Goal: Transaction & Acquisition: Purchase product/service

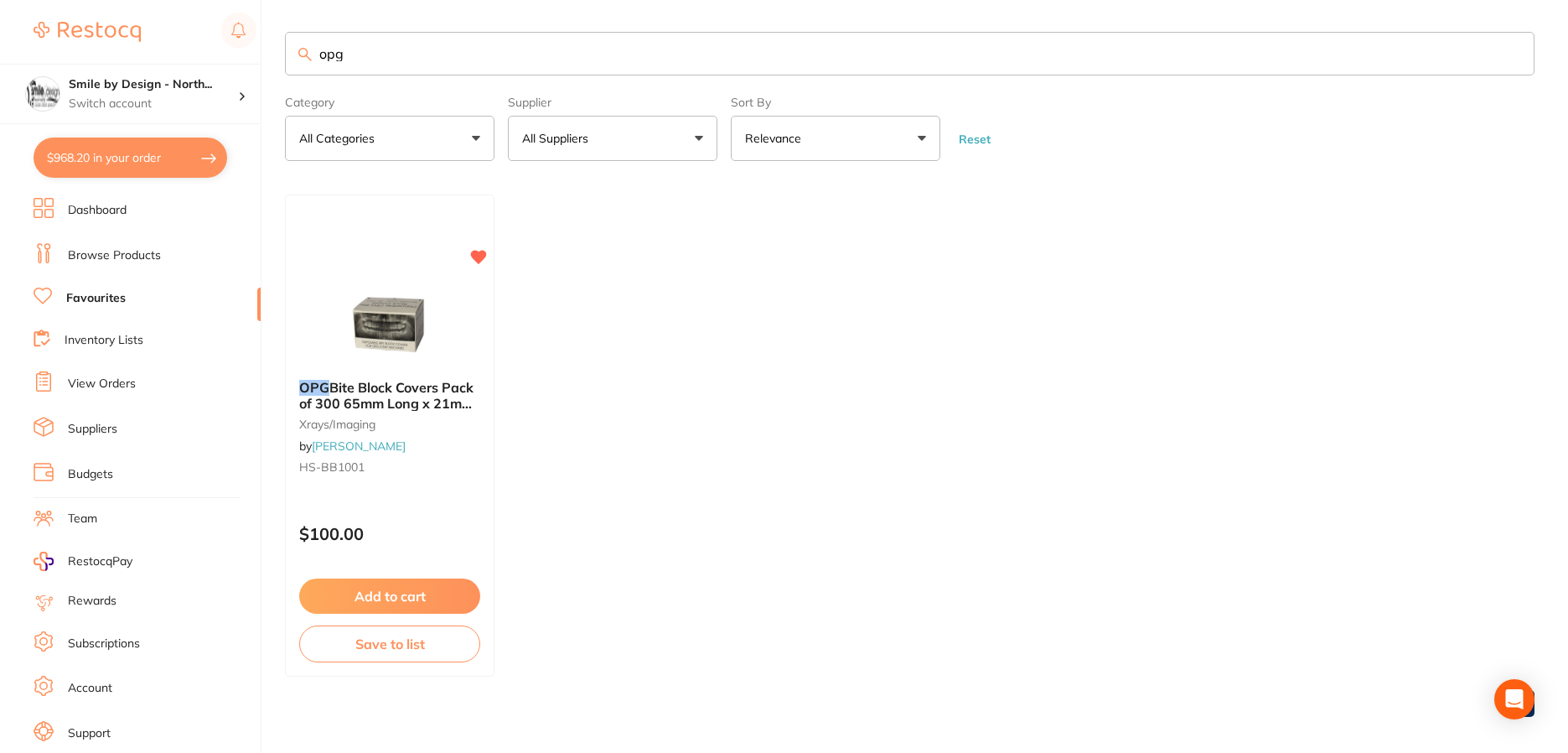
scroll to position [630, 0]
click at [103, 201] on li "Dashboard" at bounding box center [147, 211] width 227 height 25
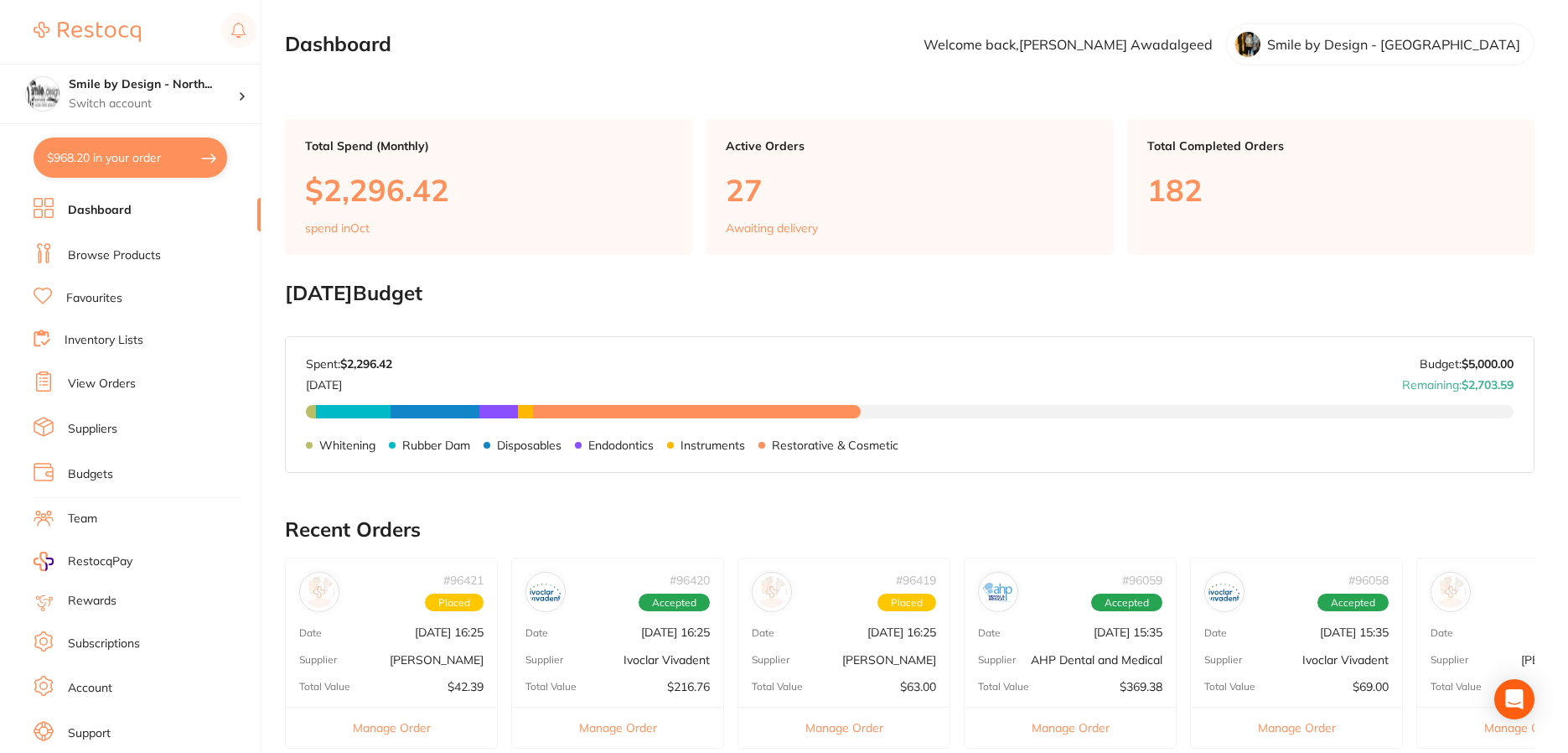
click at [121, 262] on link "Browse Products" at bounding box center [114, 256] width 93 height 17
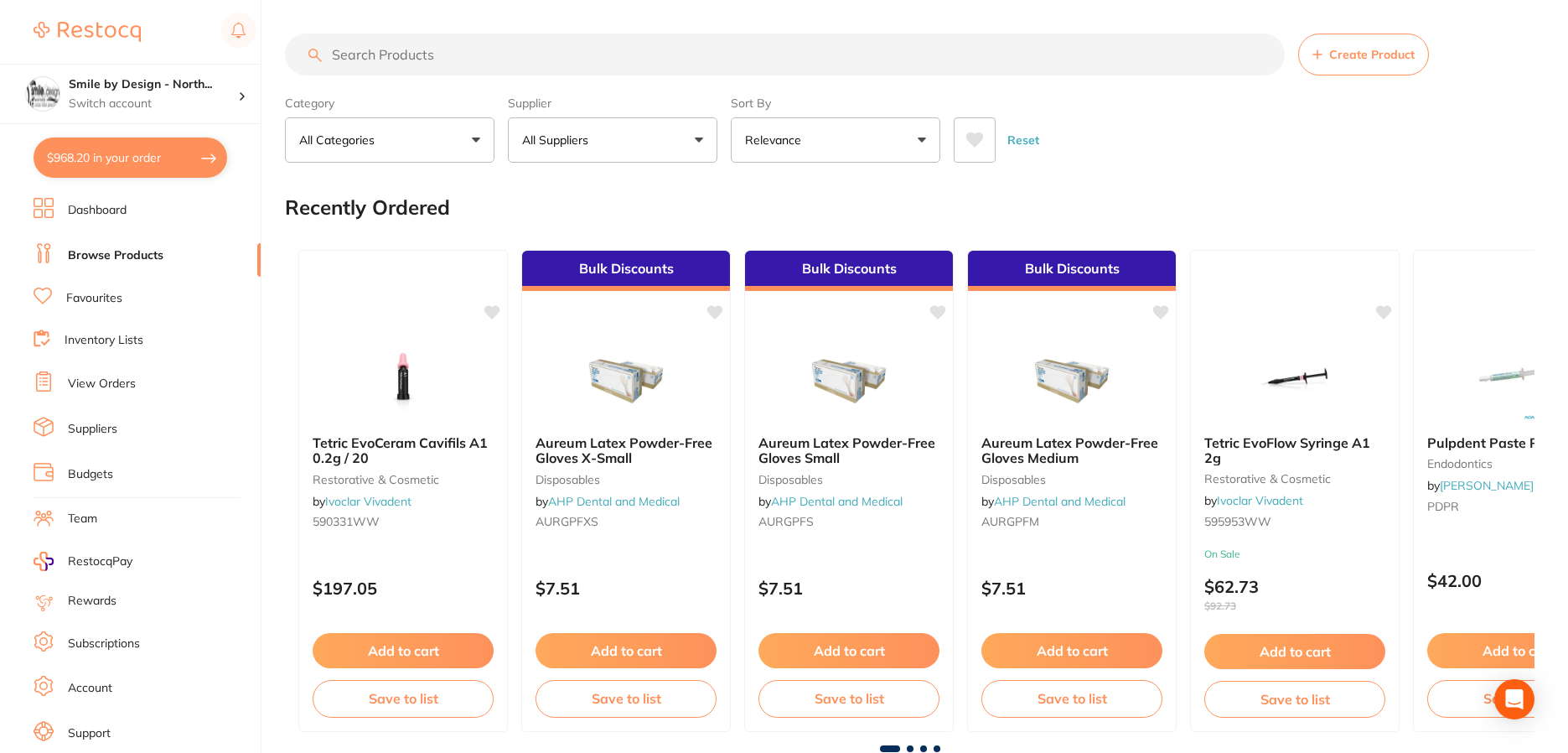
click at [425, 51] on input "search" at bounding box center [785, 55] width 1000 height 42
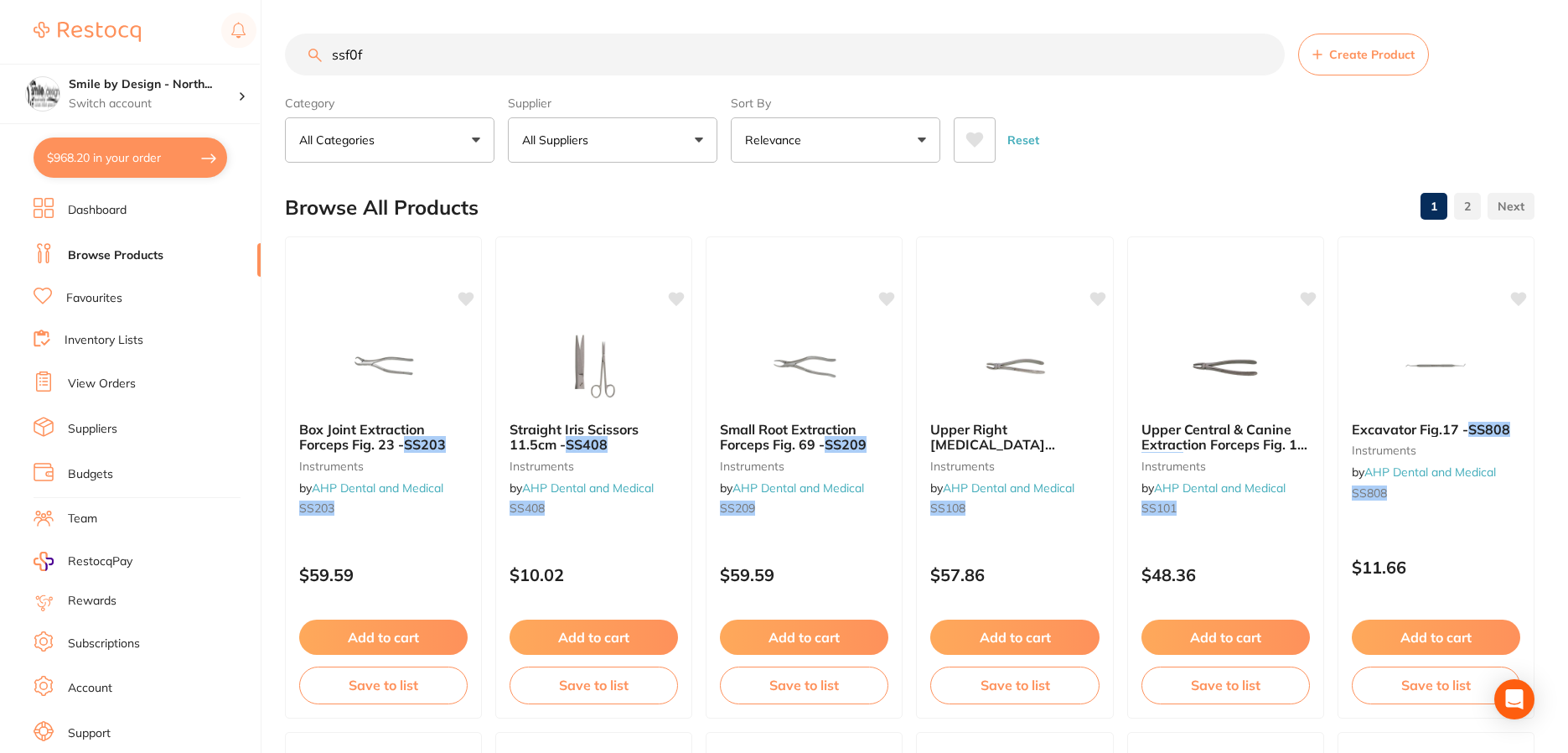
type input "ssf0ft"
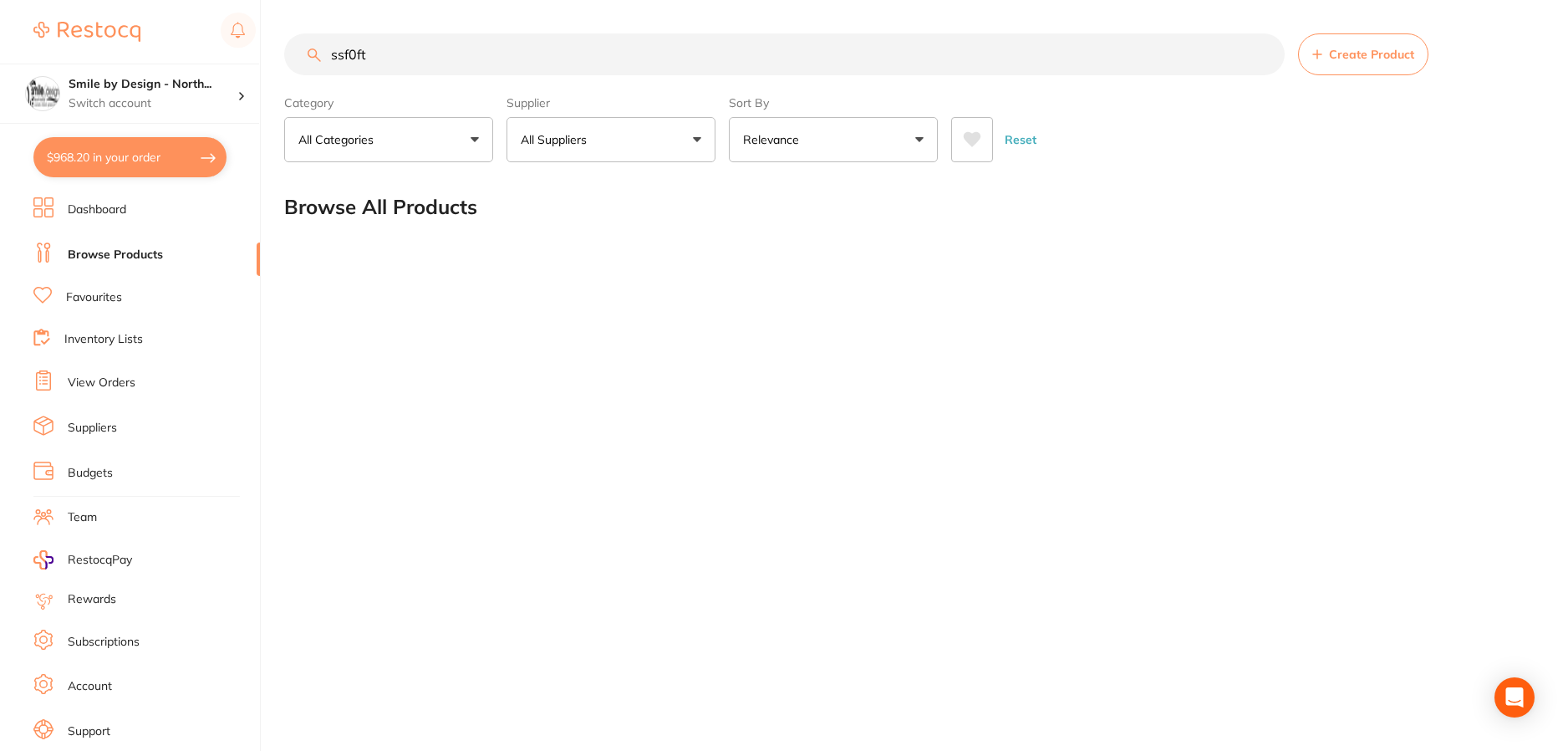
scroll to position [1, 0]
drag, startPoint x: 403, startPoint y: 60, endPoint x: 316, endPoint y: 70, distance: 87.6
click at [316, 70] on input "ssf0ft" at bounding box center [785, 54] width 1001 height 42
type input "1"
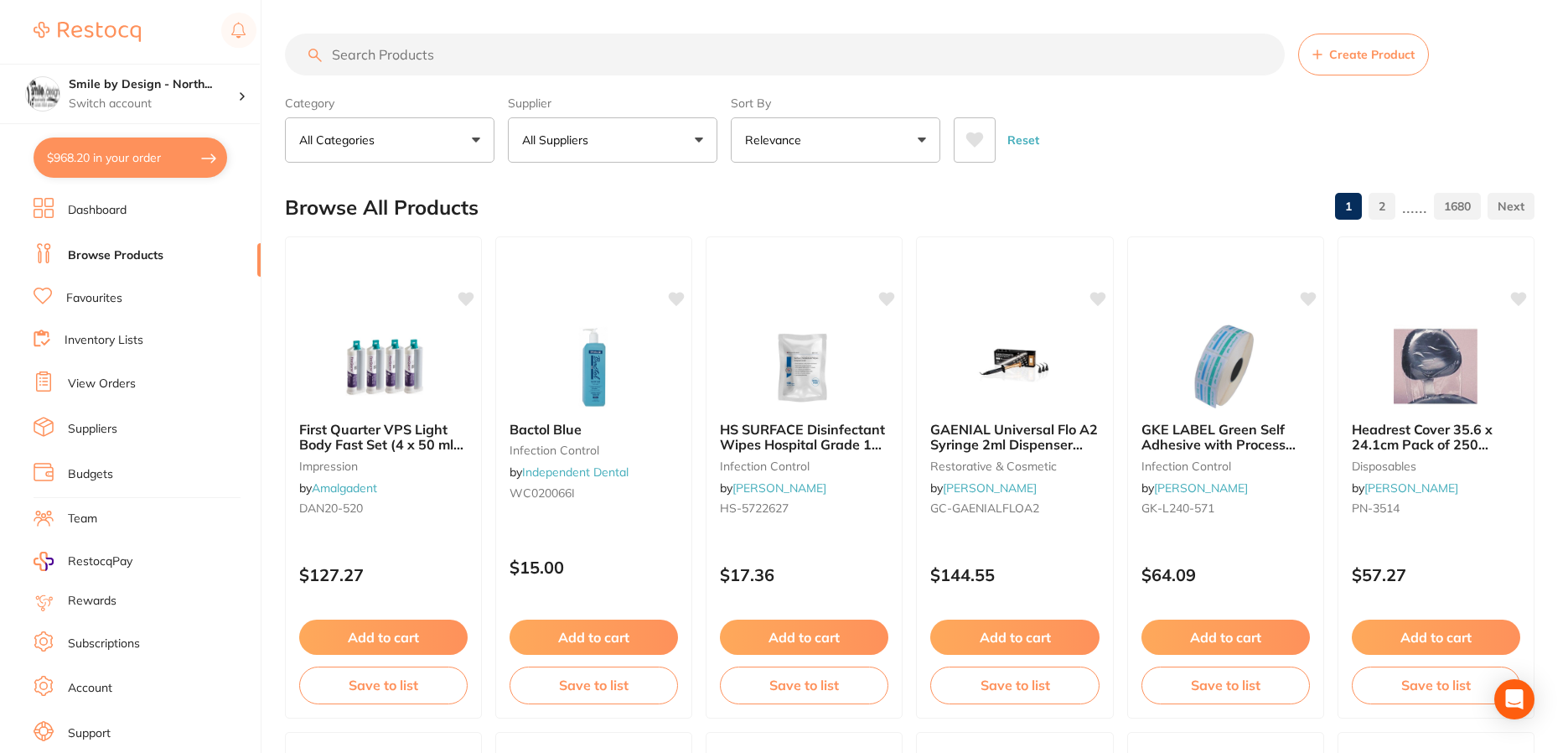
click at [335, 39] on input "search" at bounding box center [785, 55] width 1000 height 42
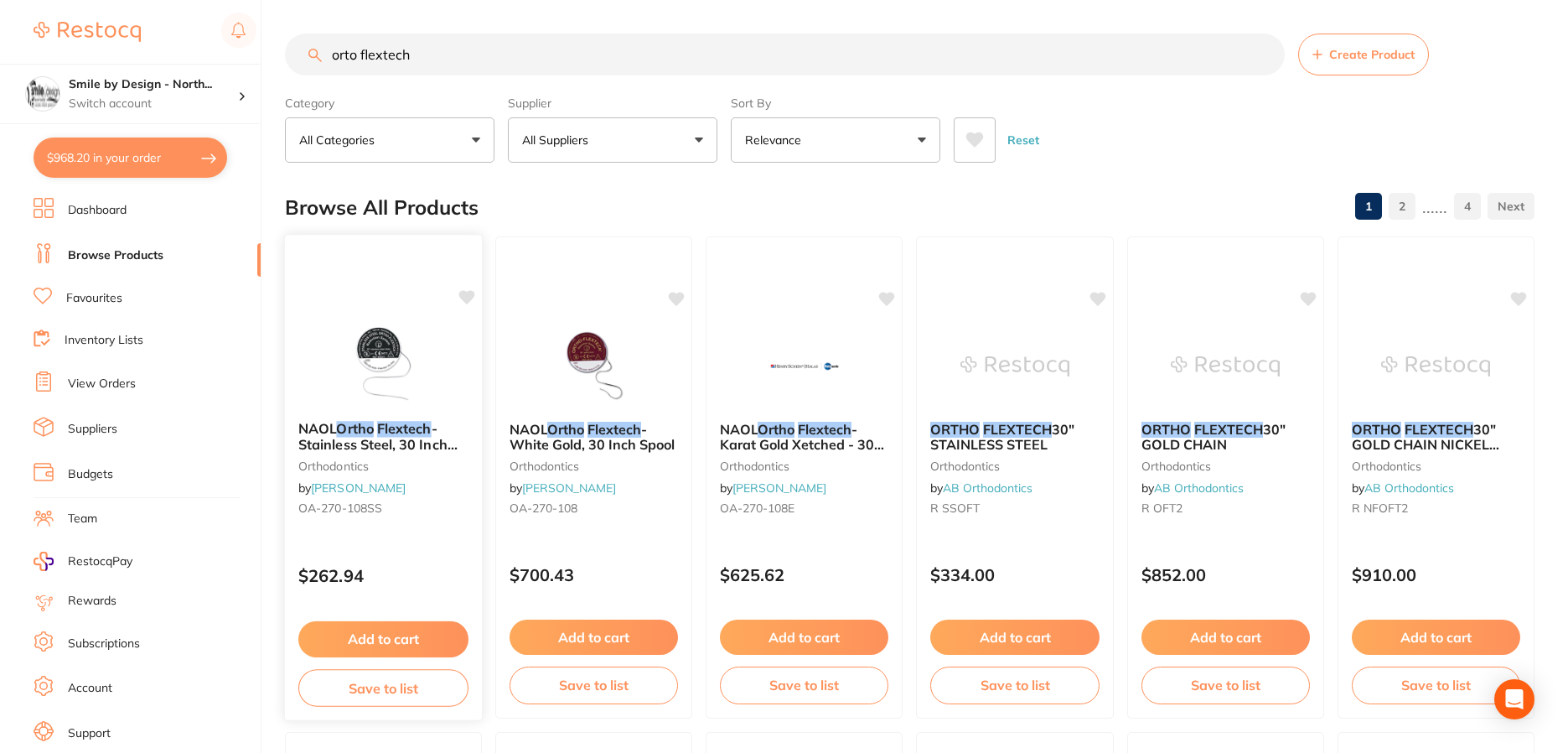
click at [394, 362] on img at bounding box center [383, 365] width 110 height 85
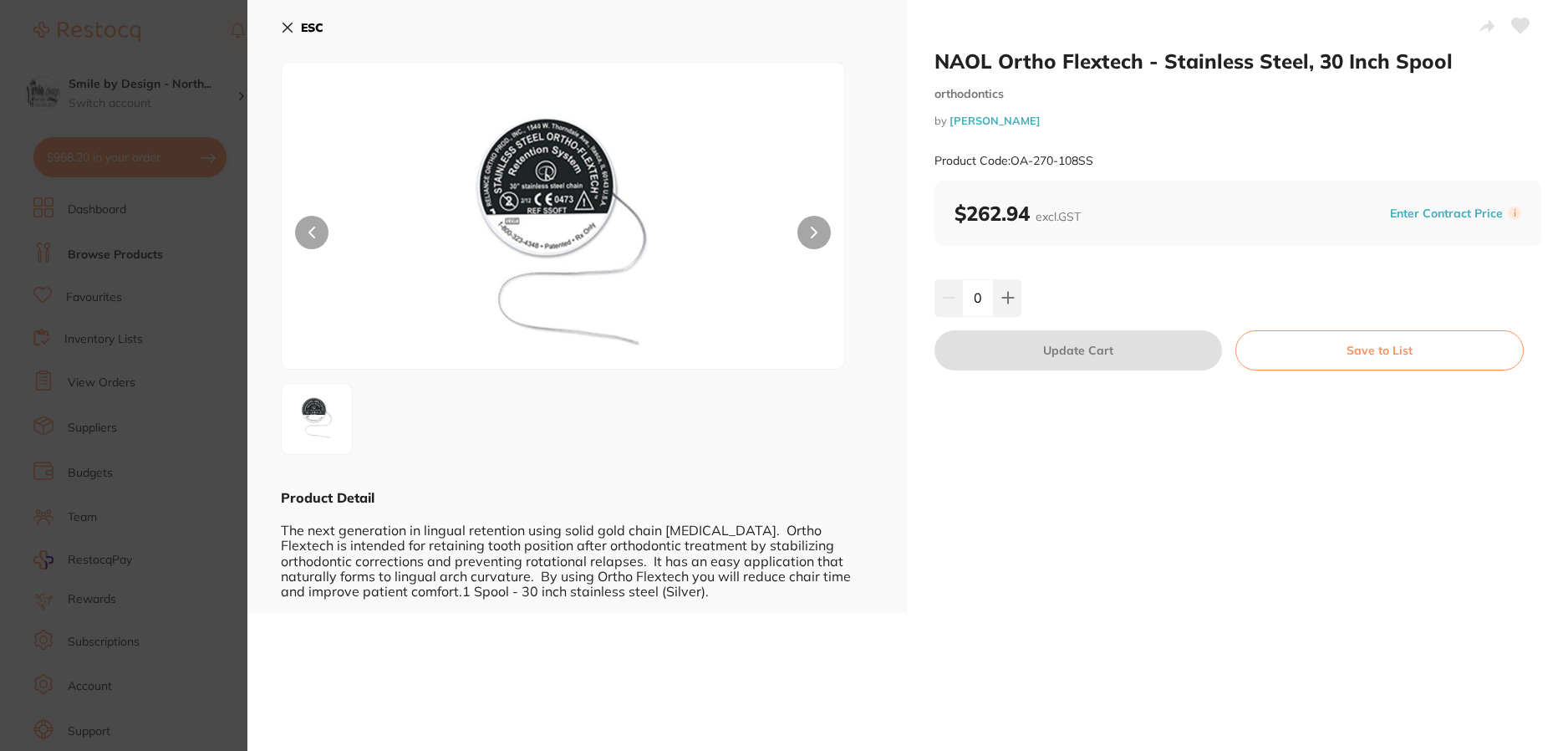
click at [291, 31] on icon at bounding box center [288, 28] width 9 height 9
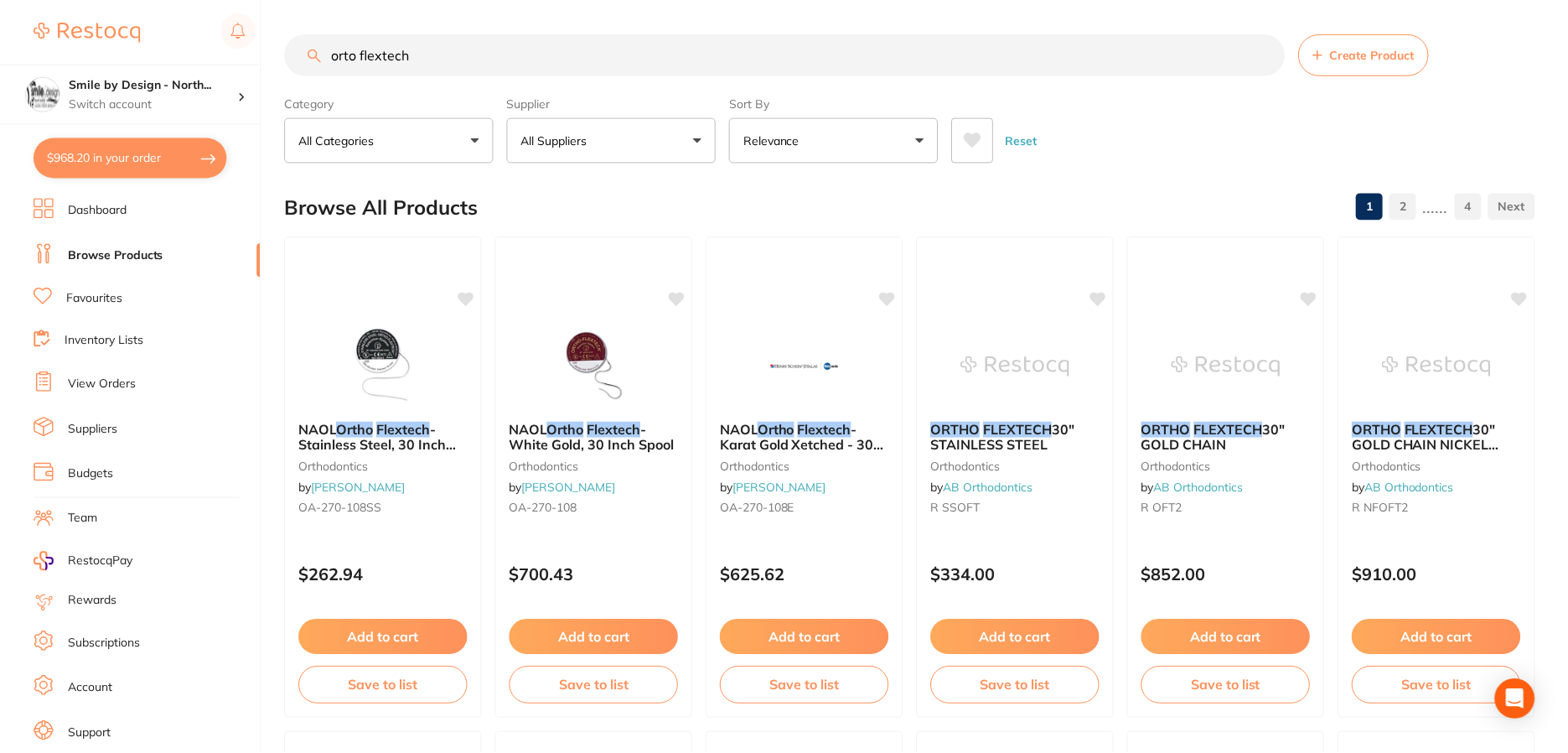
scroll to position [2, 0]
drag, startPoint x: 427, startPoint y: 56, endPoint x: 219, endPoint y: 62, distance: 208.1
click at [219, 62] on div "$968.20 Smile by Design - North... Switch account Smile by Design - [GEOGRAPHIC…" at bounding box center [784, 374] width 1568 height 753
click at [469, 289] on icon at bounding box center [466, 296] width 17 height 17
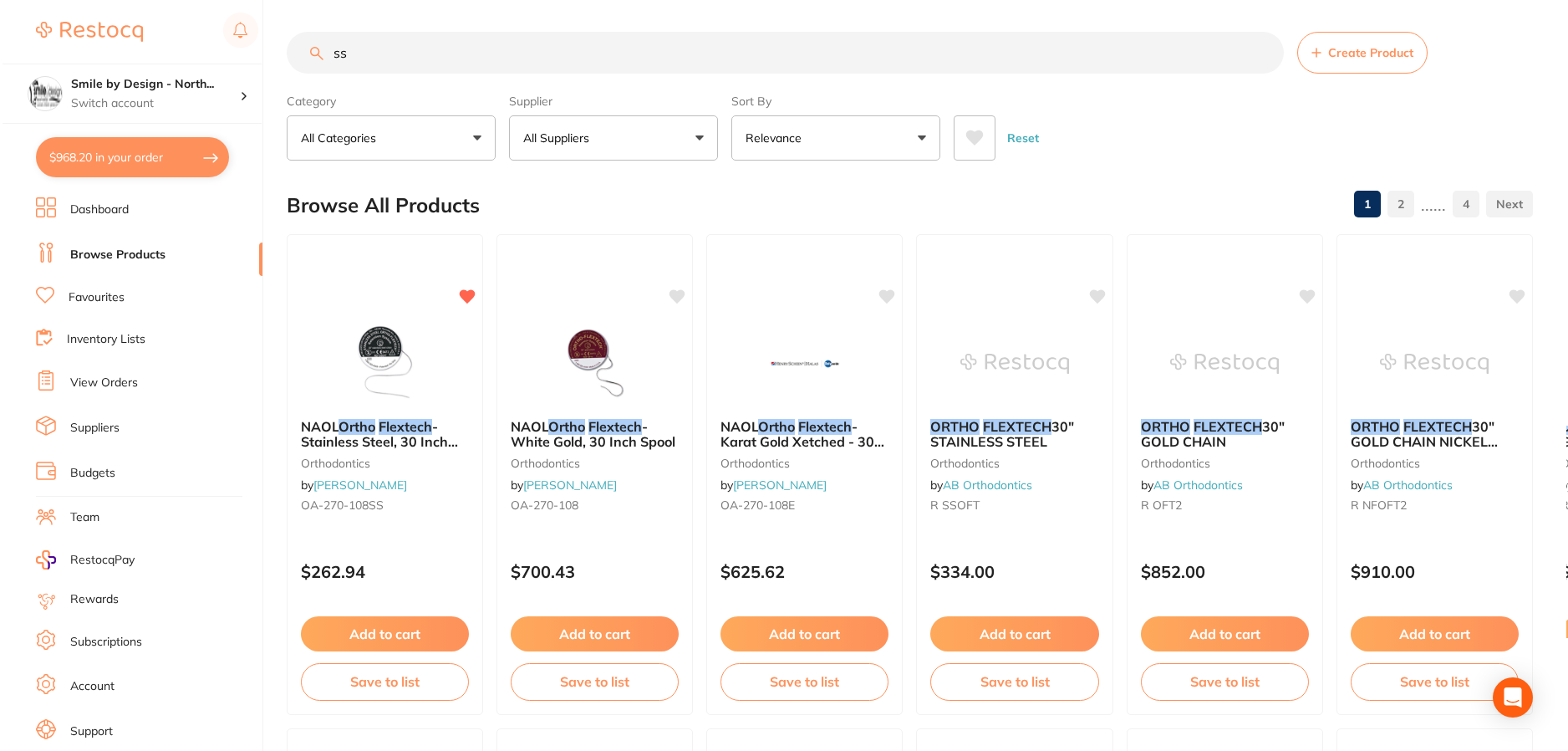
scroll to position [0, 0]
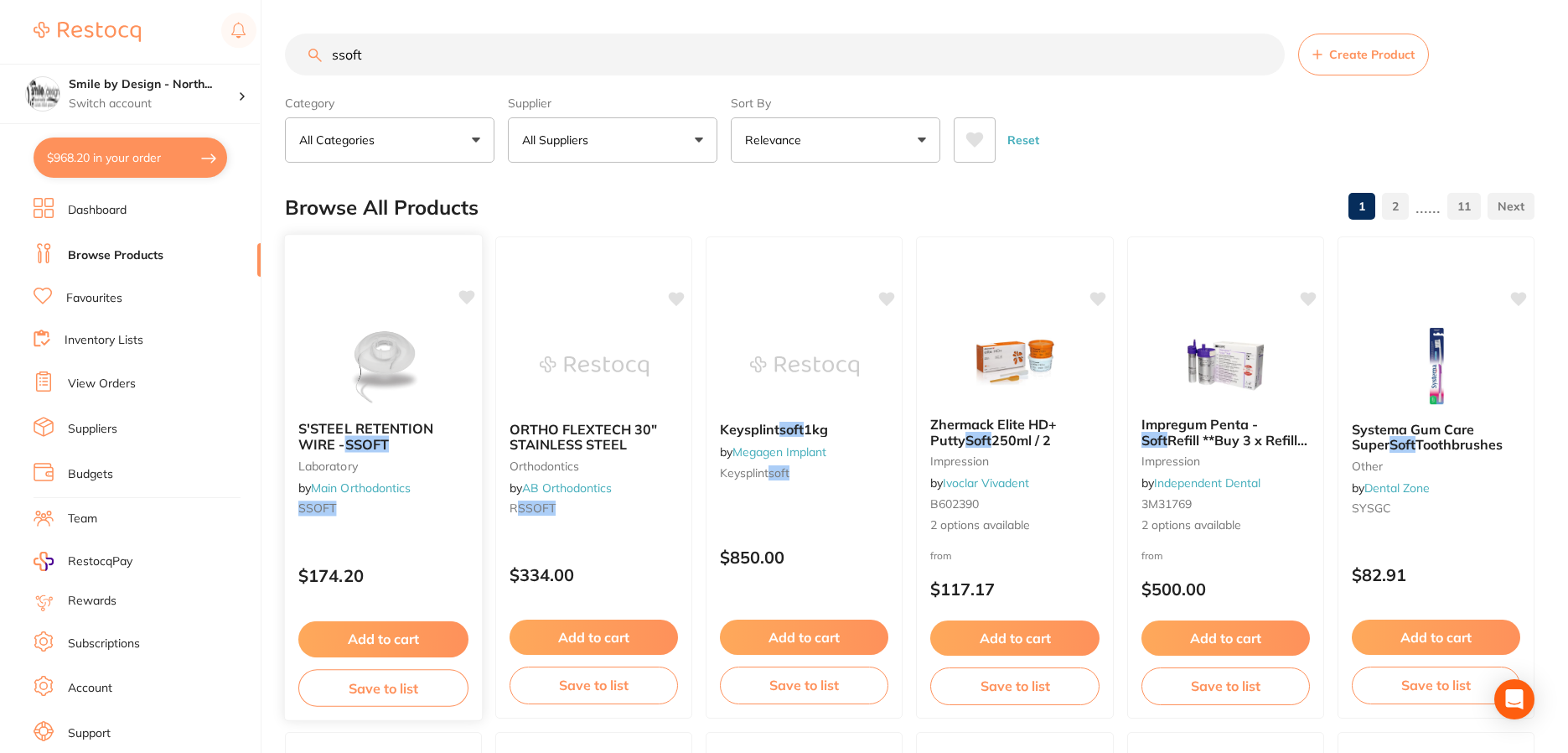
type input "ssoft"
click at [419, 324] on img at bounding box center [383, 365] width 110 height 85
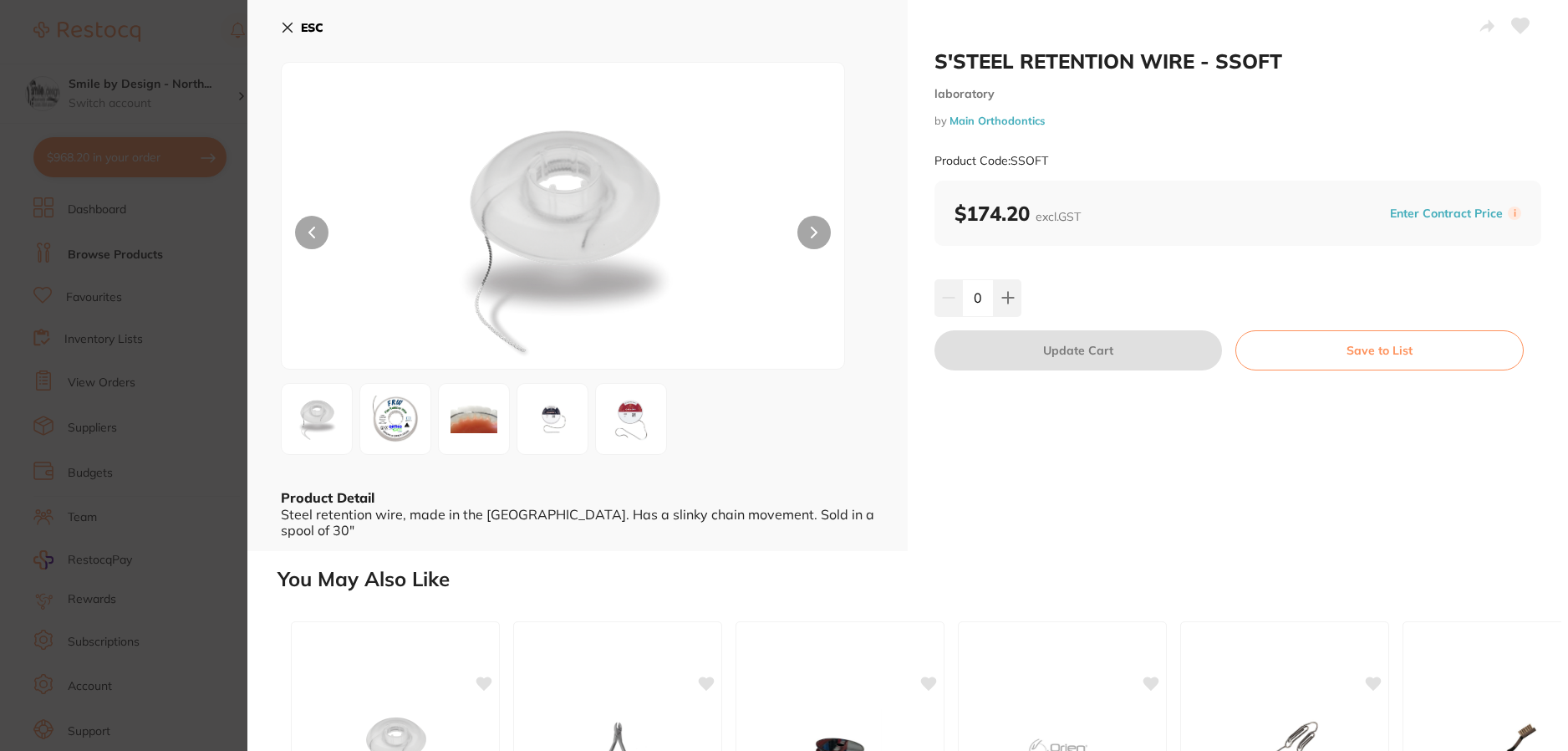
scroll to position [84, 0]
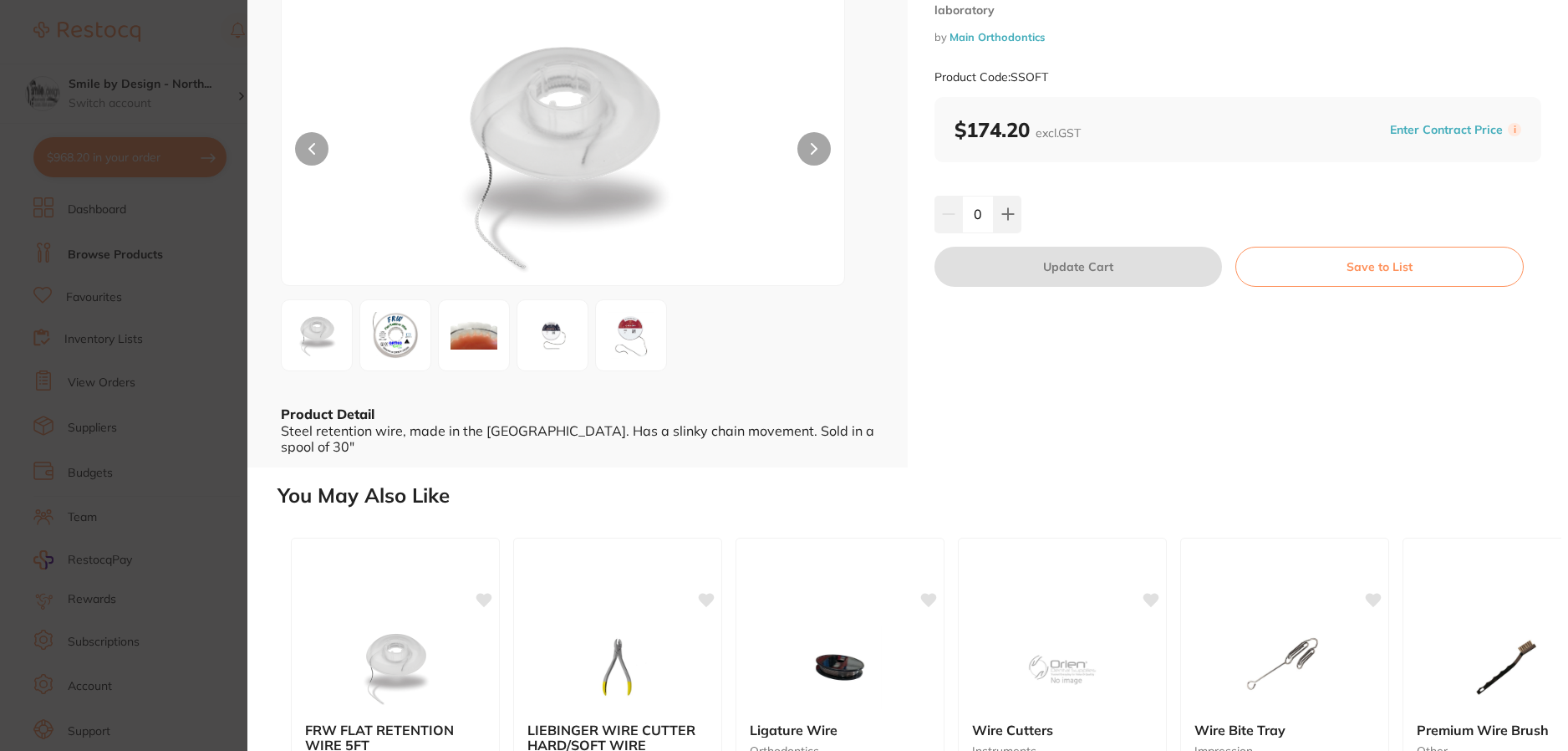
click at [398, 343] on img at bounding box center [396, 336] width 60 height 60
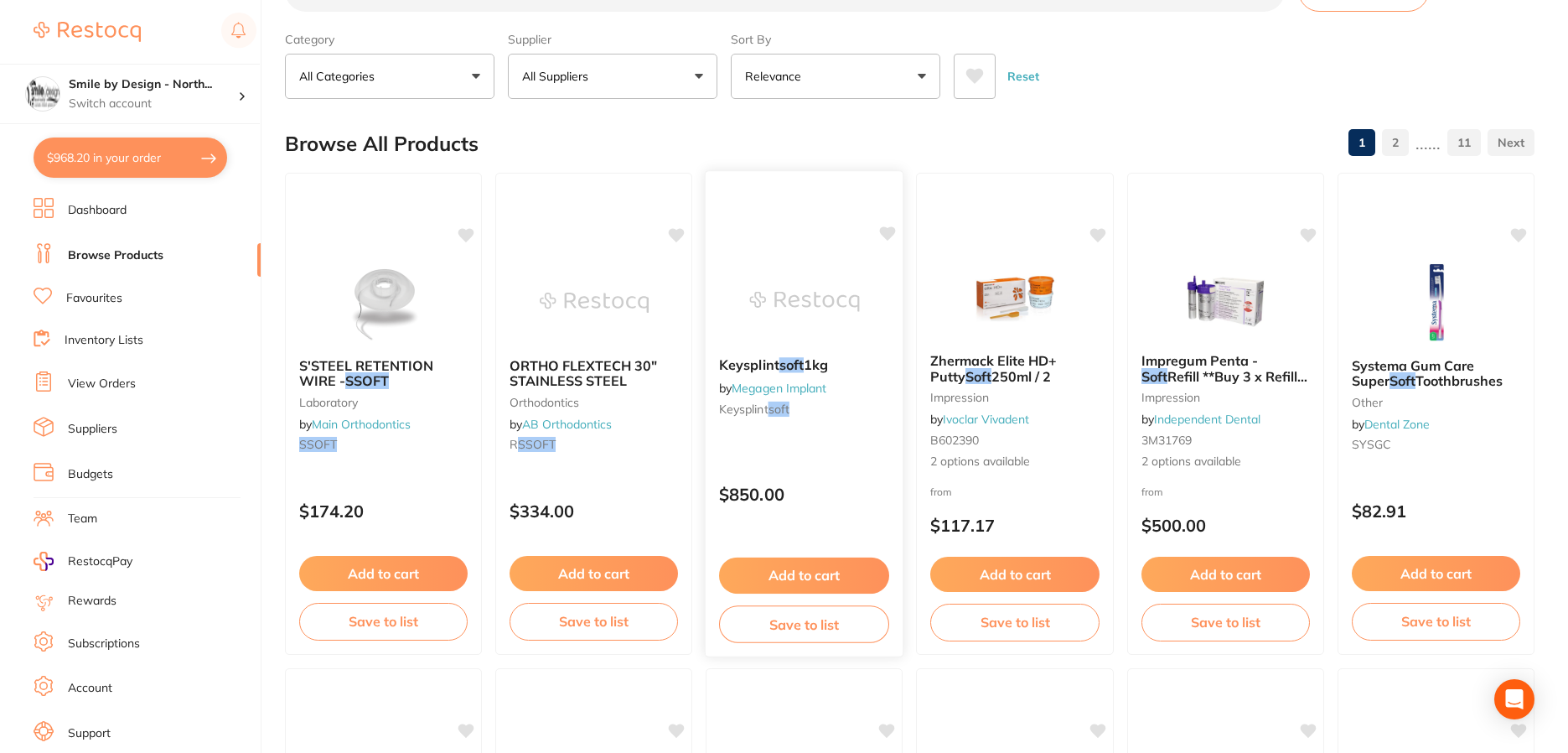
scroll to position [2, 0]
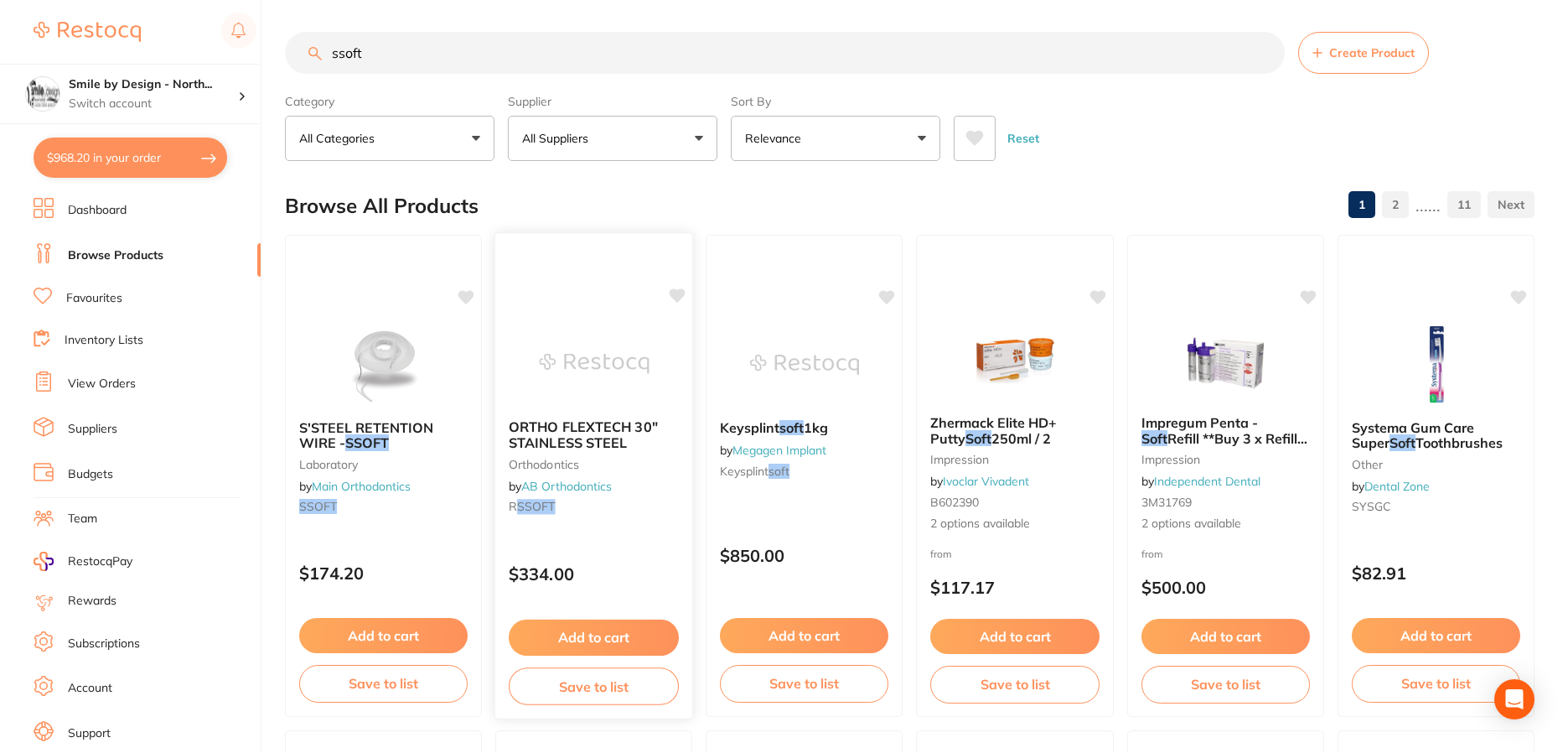
click at [645, 355] on img at bounding box center [593, 363] width 110 height 85
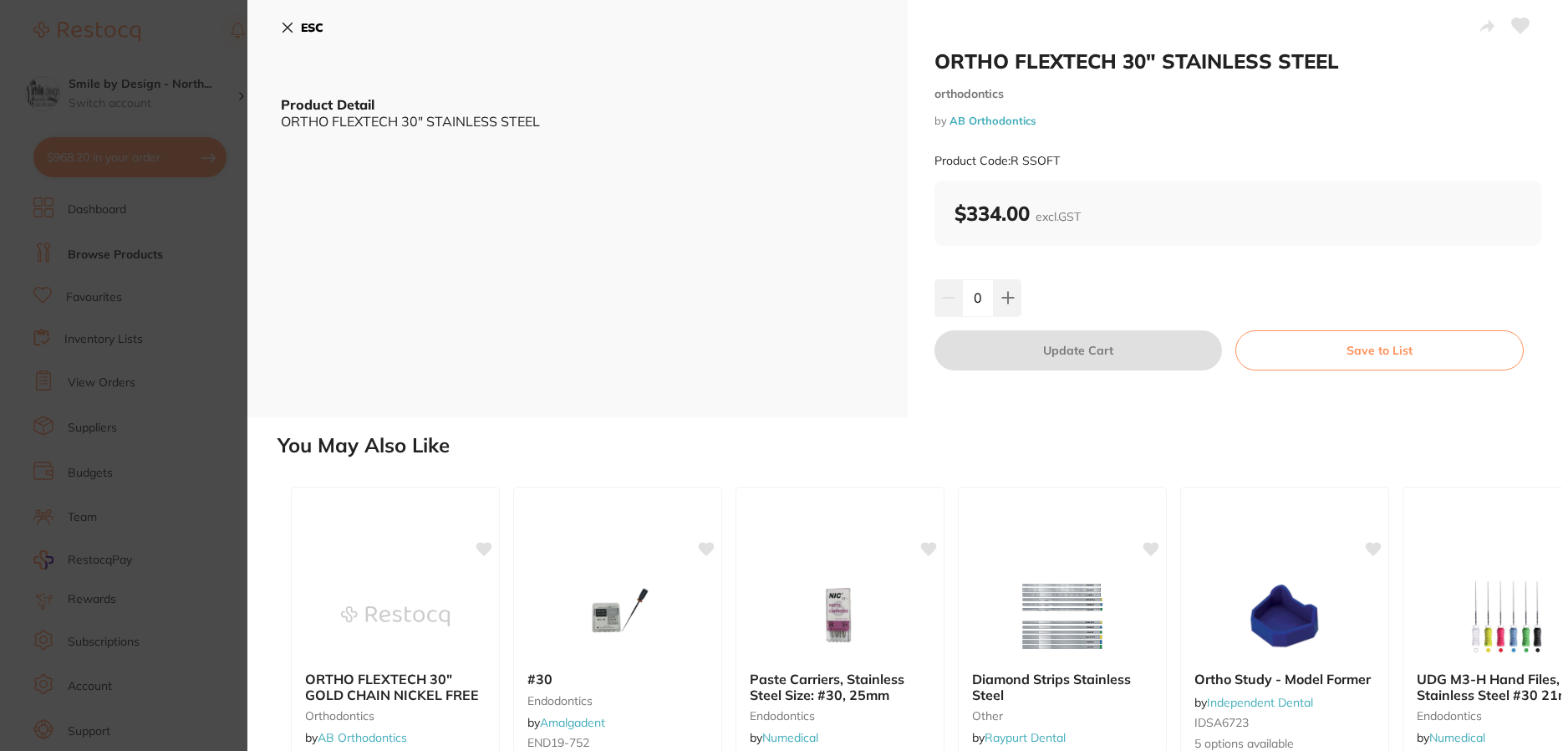
click at [1526, 23] on button at bounding box center [1520, 28] width 42 height 42
click at [103, 296] on section "ORTHO FLEXTECH 30" STAINLESS STEEL orthodontics by AB Orthodontics Product Code…" at bounding box center [784, 375] width 1568 height 751
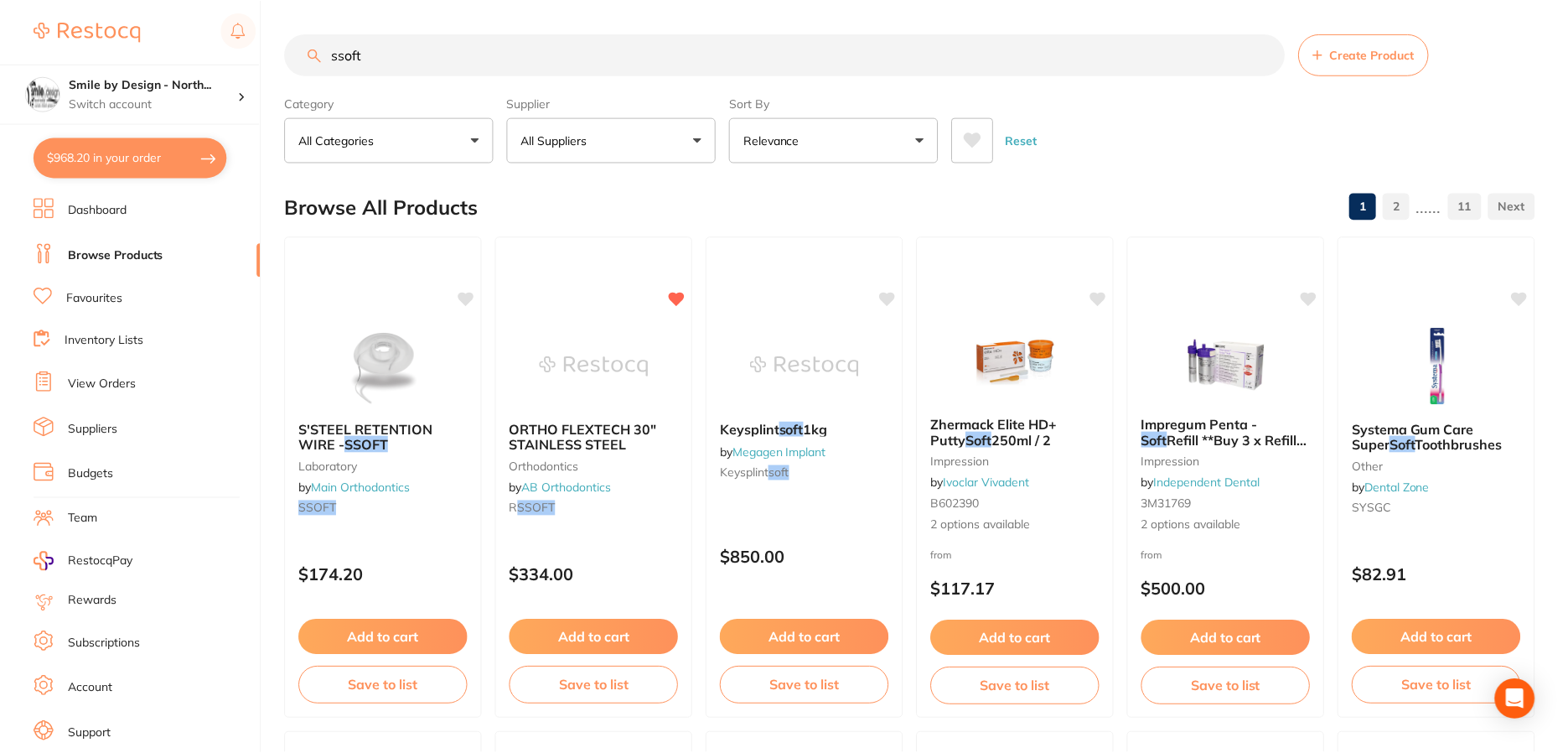
scroll to position [2, 0]
click at [122, 300] on link "Favourites" at bounding box center [94, 299] width 56 height 17
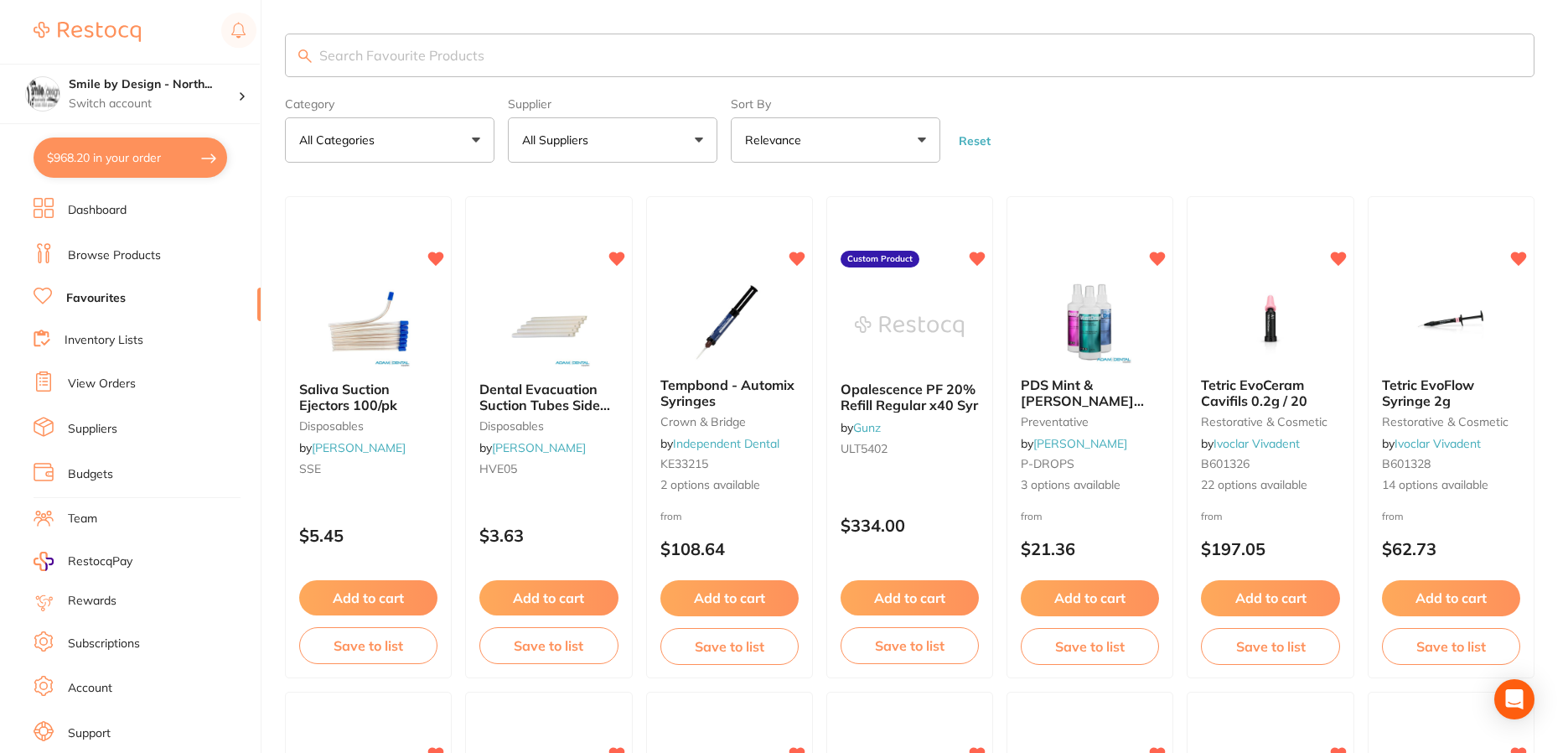
click at [427, 50] on input "search" at bounding box center [910, 55] width 1250 height 44
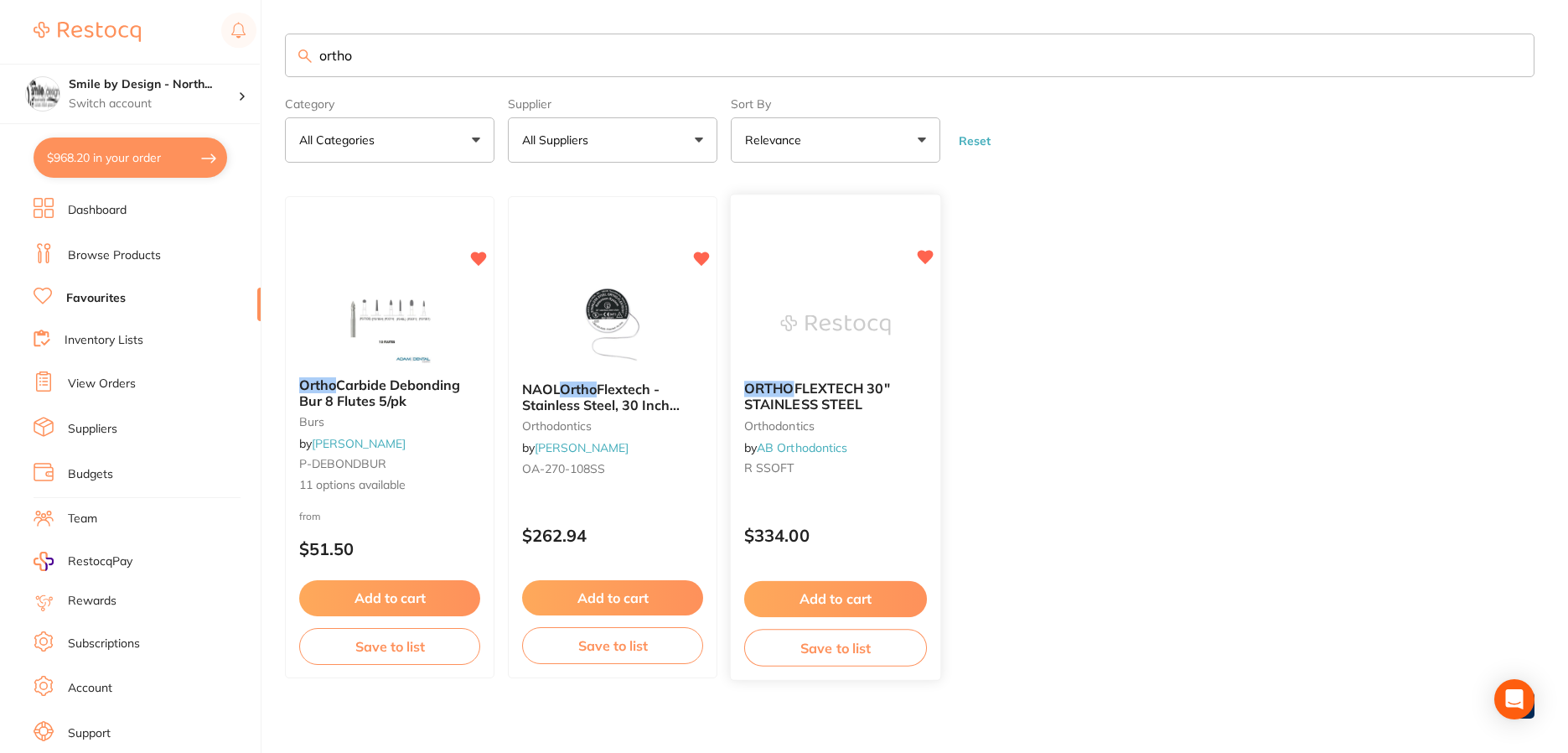
type input "ortho"
click at [935, 254] on div "ORTHO FLEXTECH 30" STAINLESS STEEL orthodontics by AB Orthodontics R SSOFT $334…" at bounding box center [836, 438] width 212 height 487
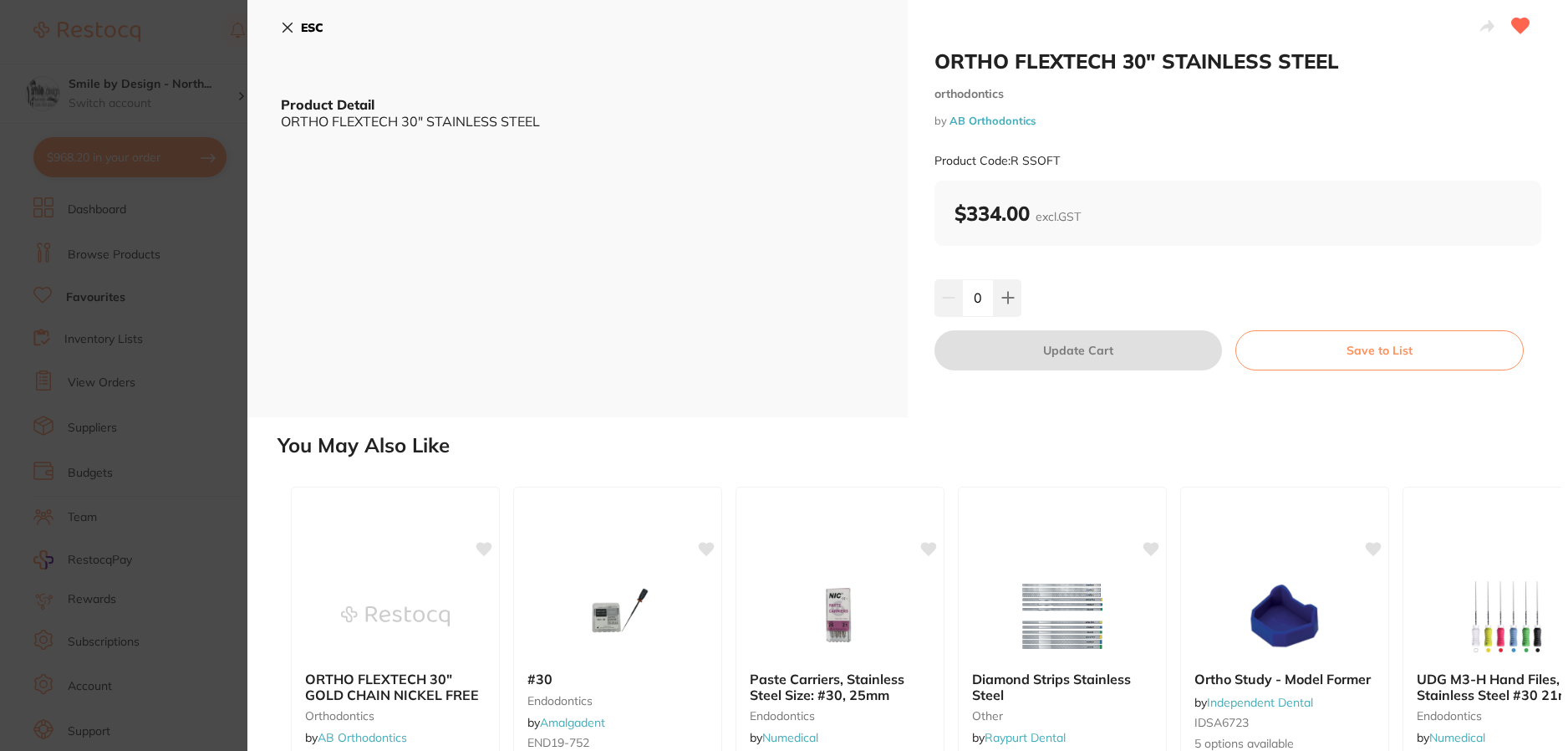
click at [287, 28] on icon at bounding box center [288, 28] width 9 height 9
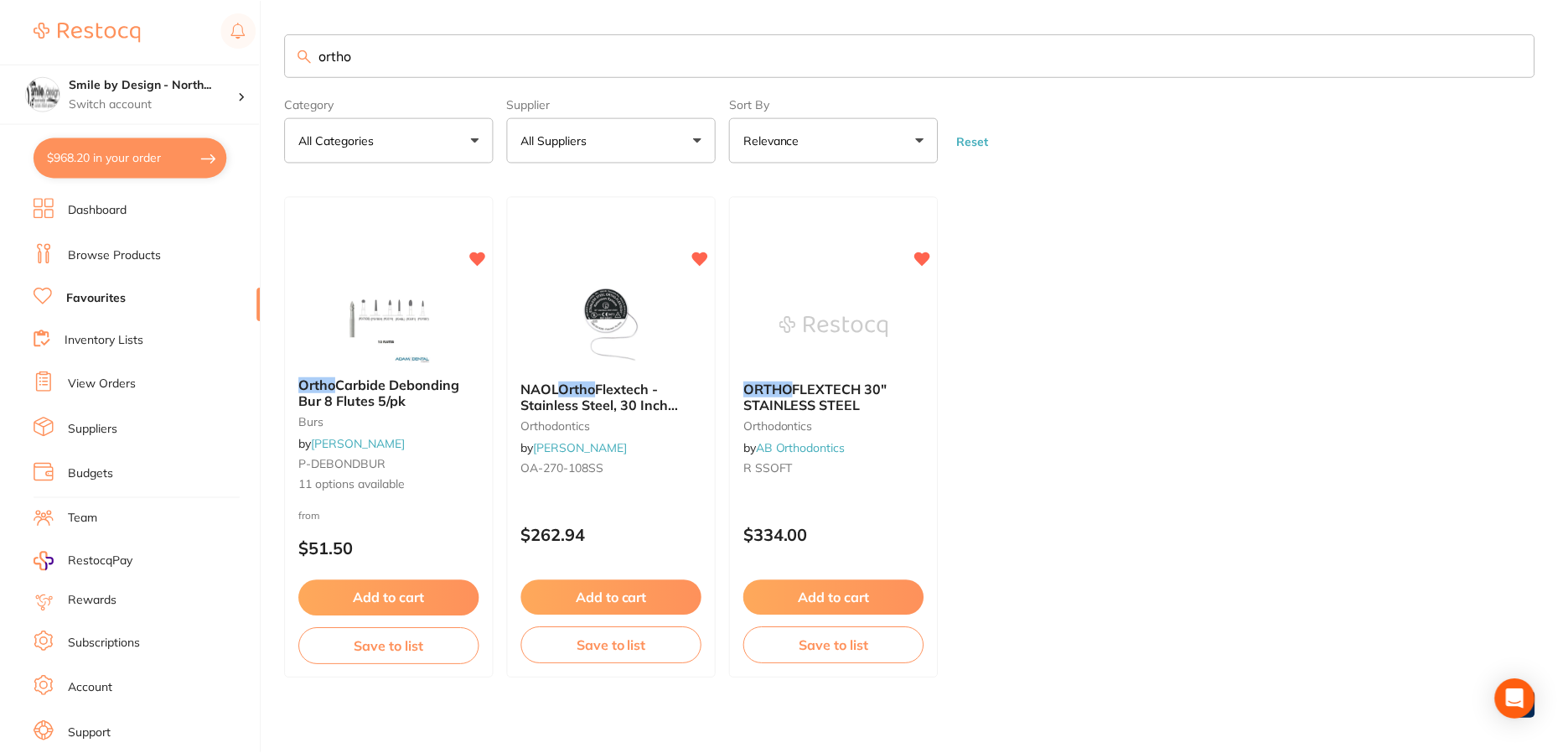
scroll to position [2, 0]
click at [919, 255] on icon at bounding box center [925, 256] width 16 height 14
click at [595, 599] on button "Add to cart" at bounding box center [612, 597] width 183 height 36
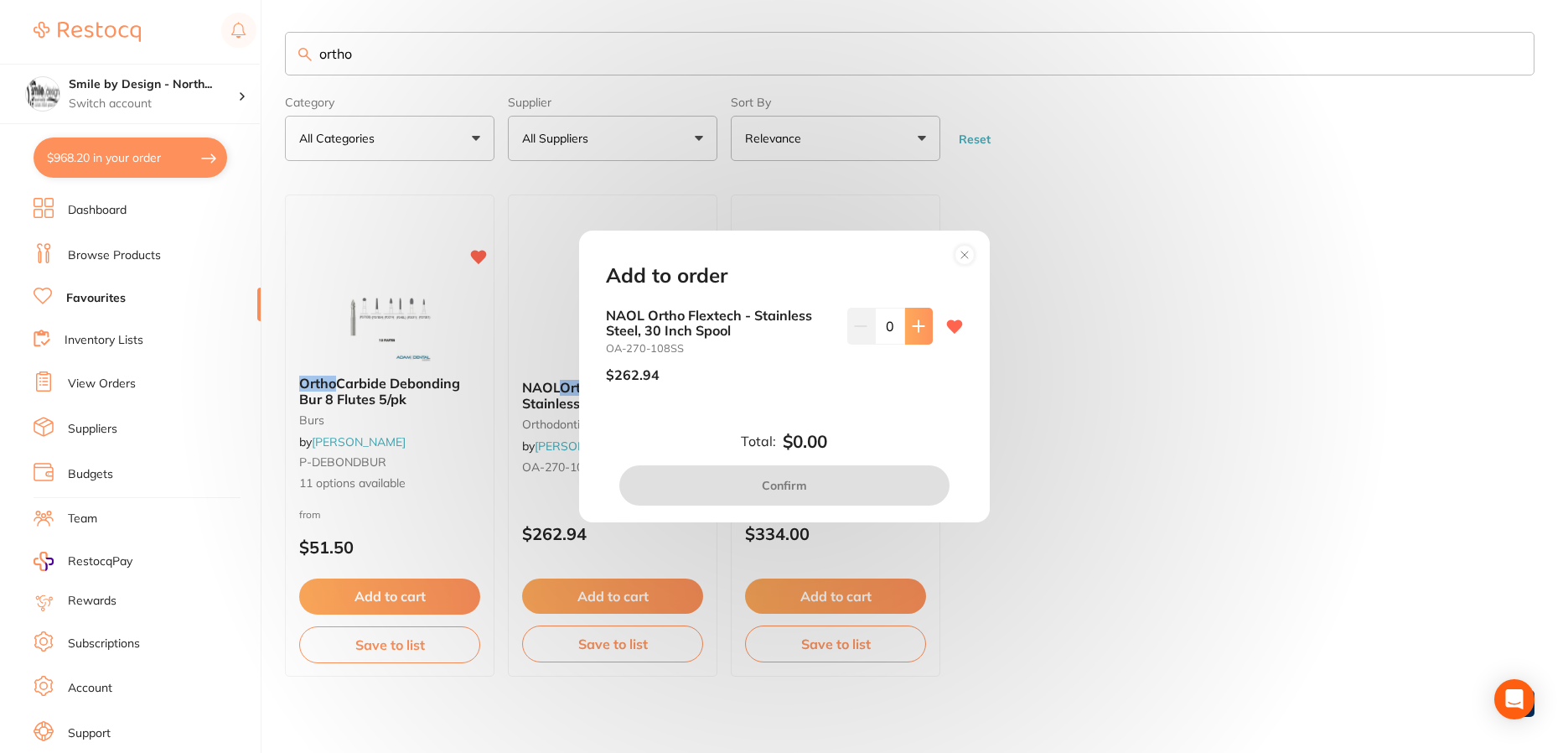
click at [910, 336] on button at bounding box center [919, 327] width 28 height 37
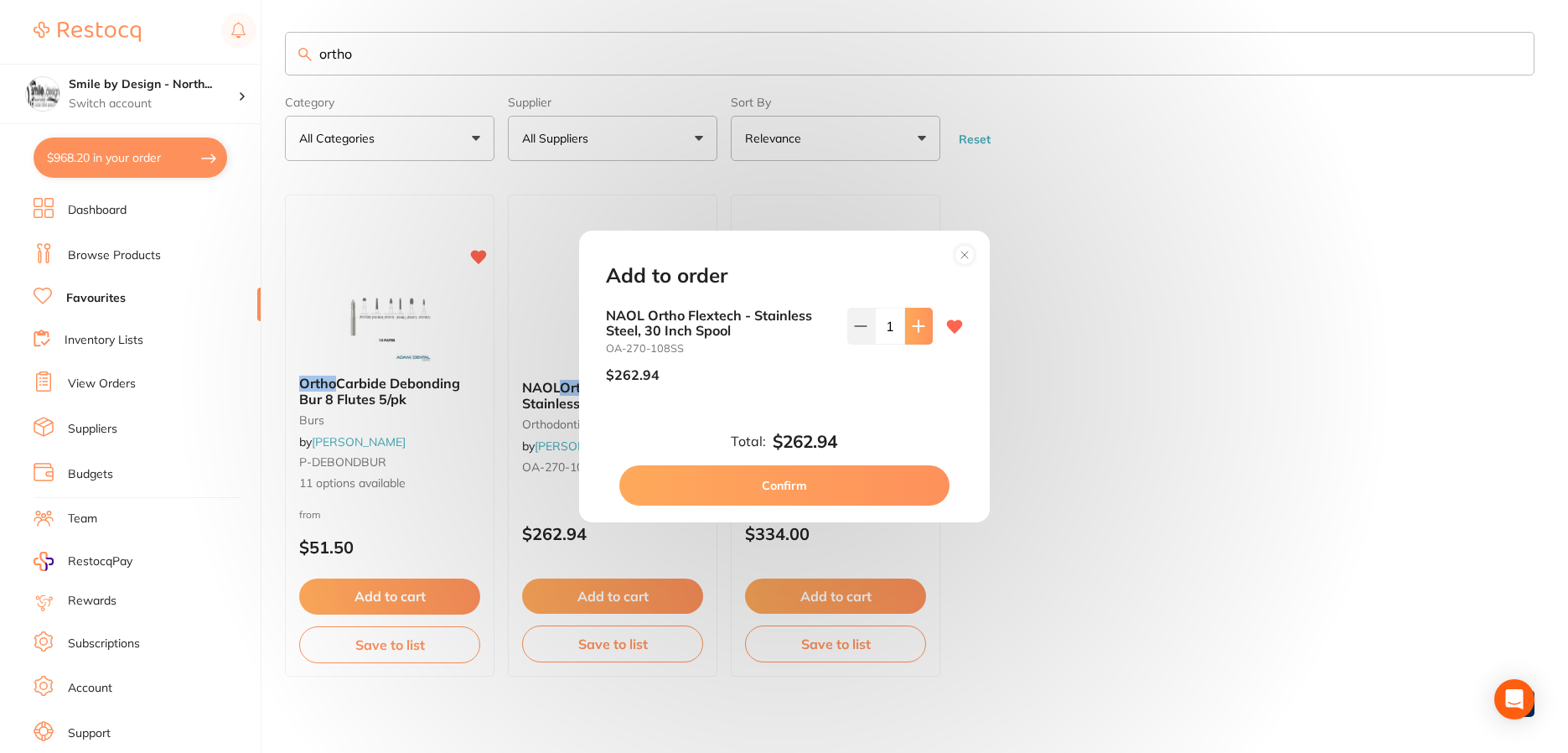
click at [910, 336] on button at bounding box center [919, 327] width 28 height 37
click at [864, 330] on icon at bounding box center [861, 327] width 13 height 13
type input "1"
click at [797, 489] on button "Confirm" at bounding box center [784, 485] width 331 height 40
checkbox input "false"
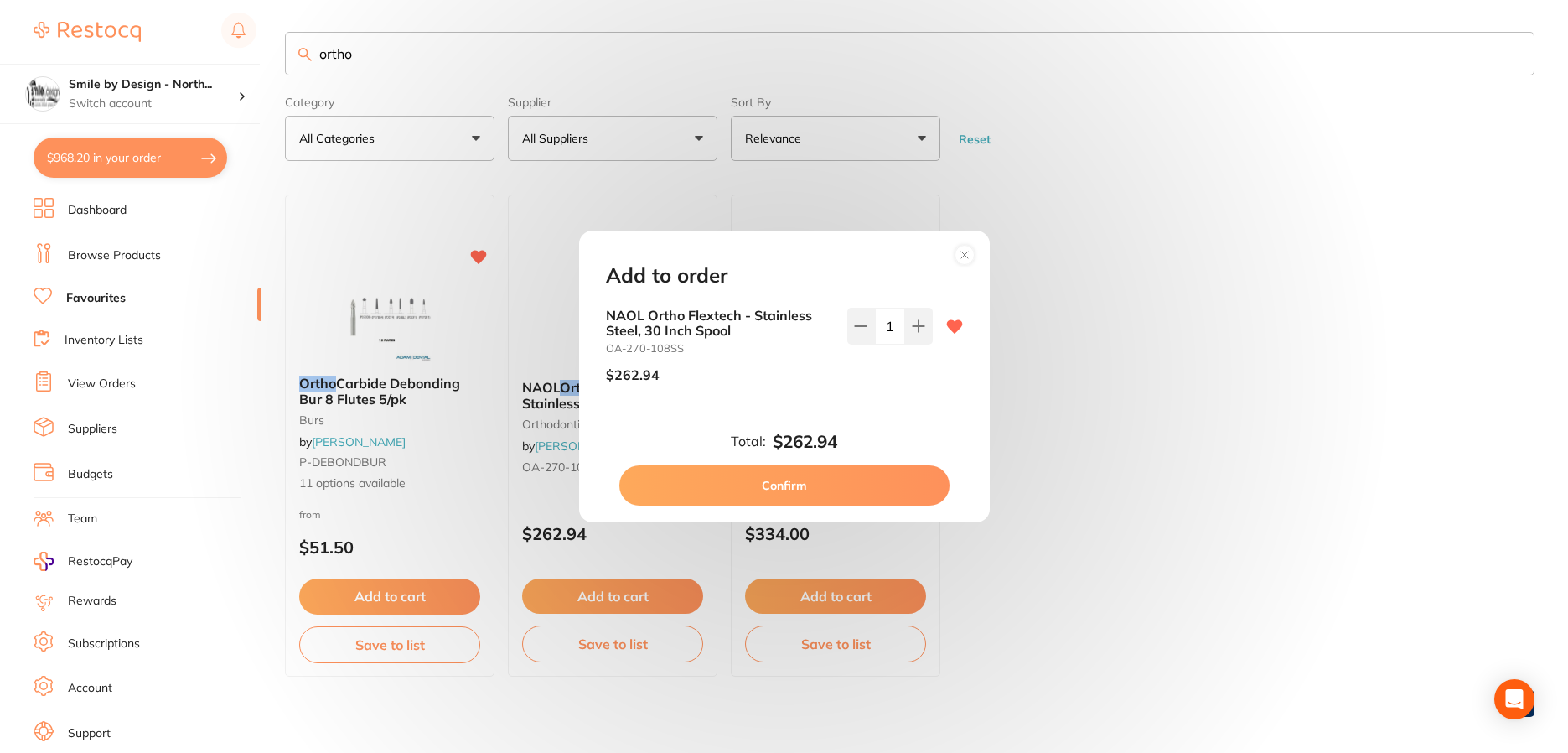
checkbox input "false"
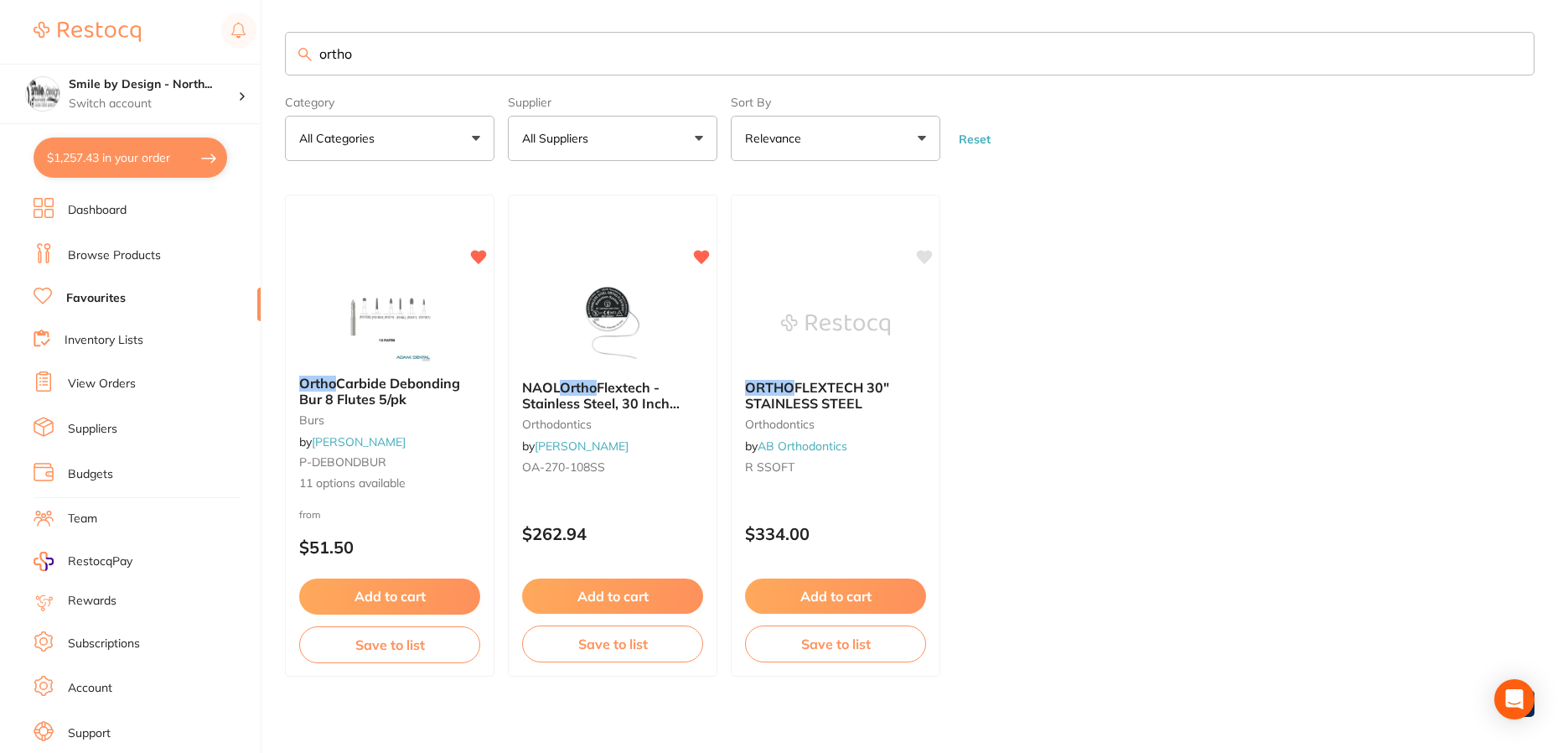
click at [146, 159] on button "$1,257.43 in your order" at bounding box center [130, 158] width 194 height 40
checkbox input "true"
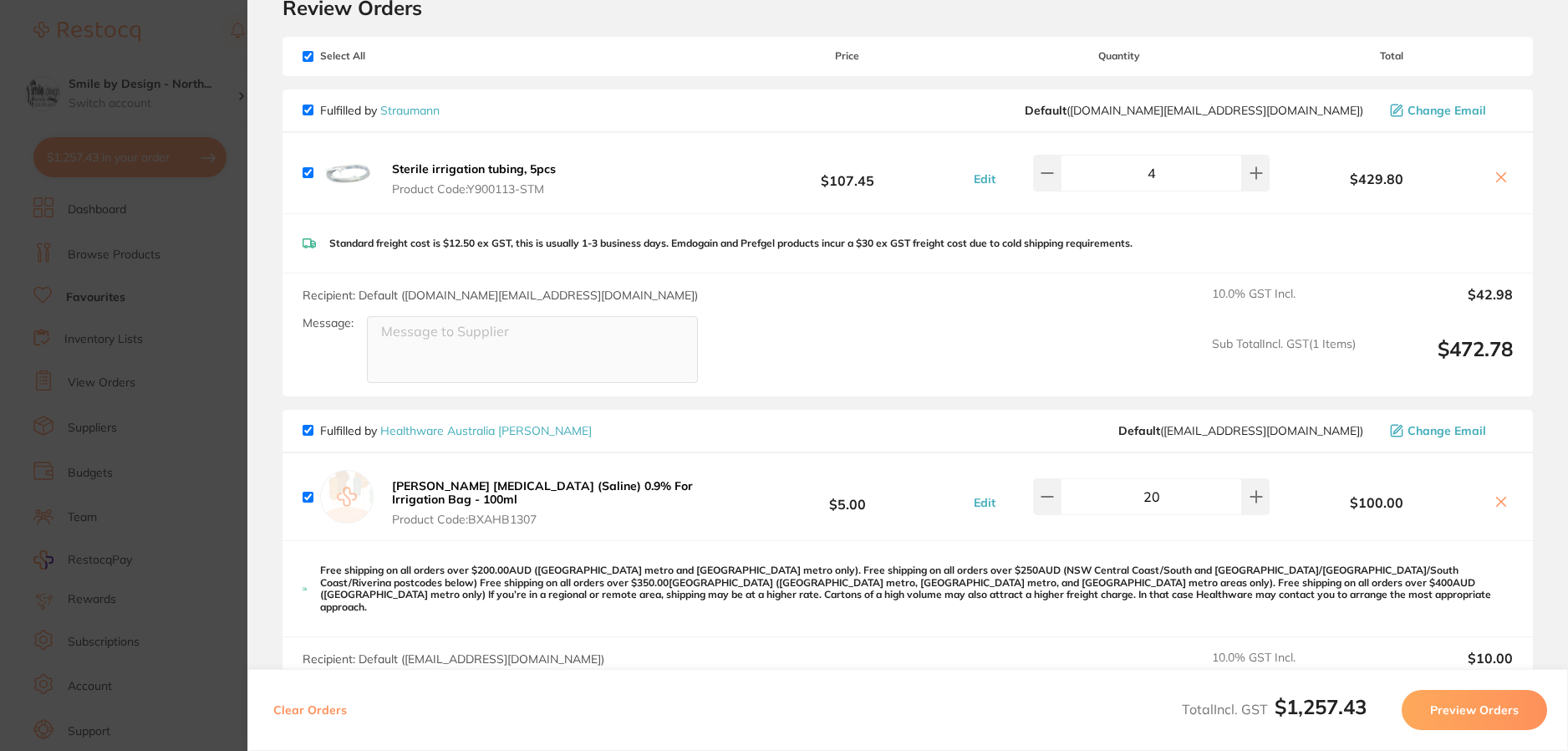
scroll to position [40, 0]
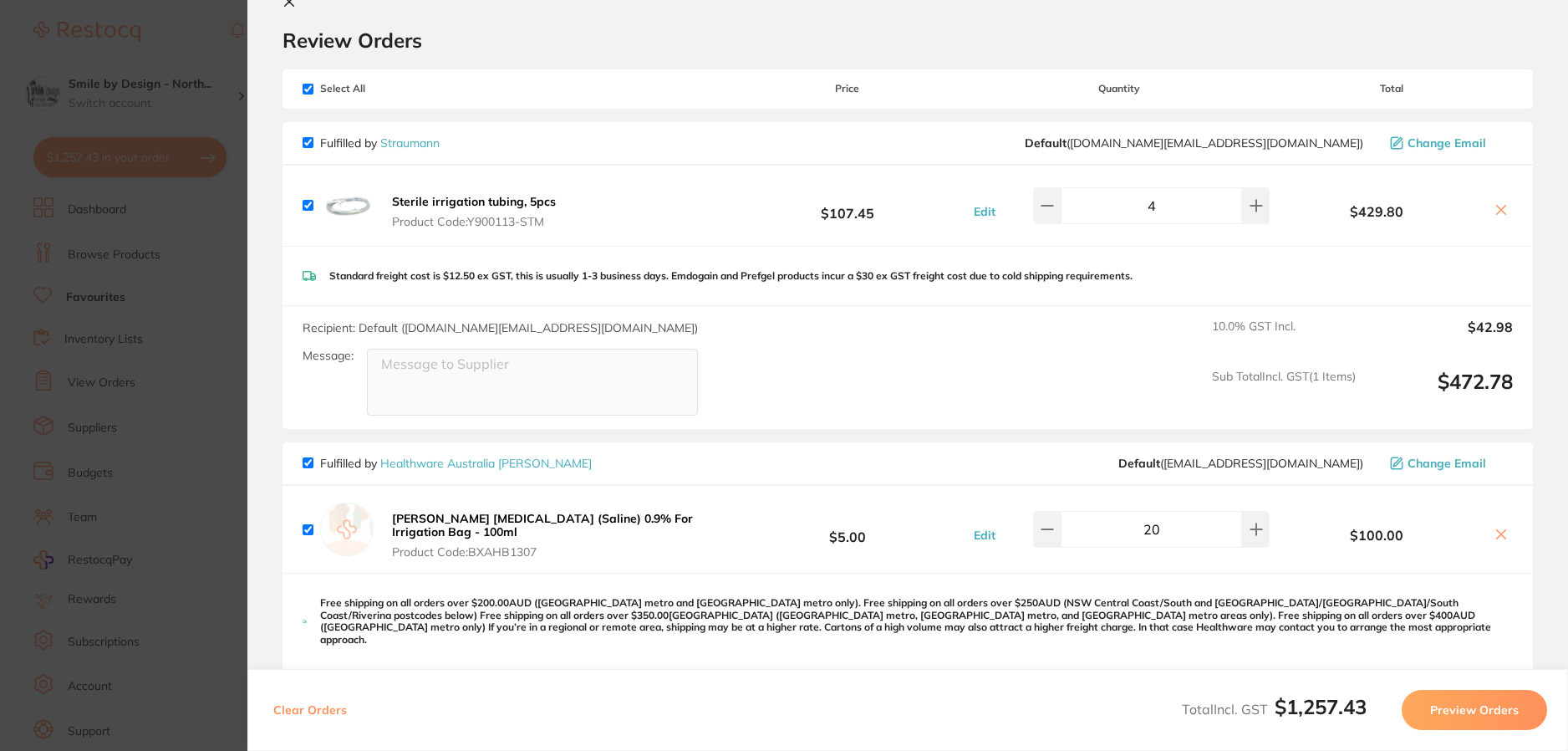
click at [161, 69] on section "Update RRP Set your pre negotiated price for this item. Item Agreed RRP (excl. …" at bounding box center [784, 375] width 1568 height 751
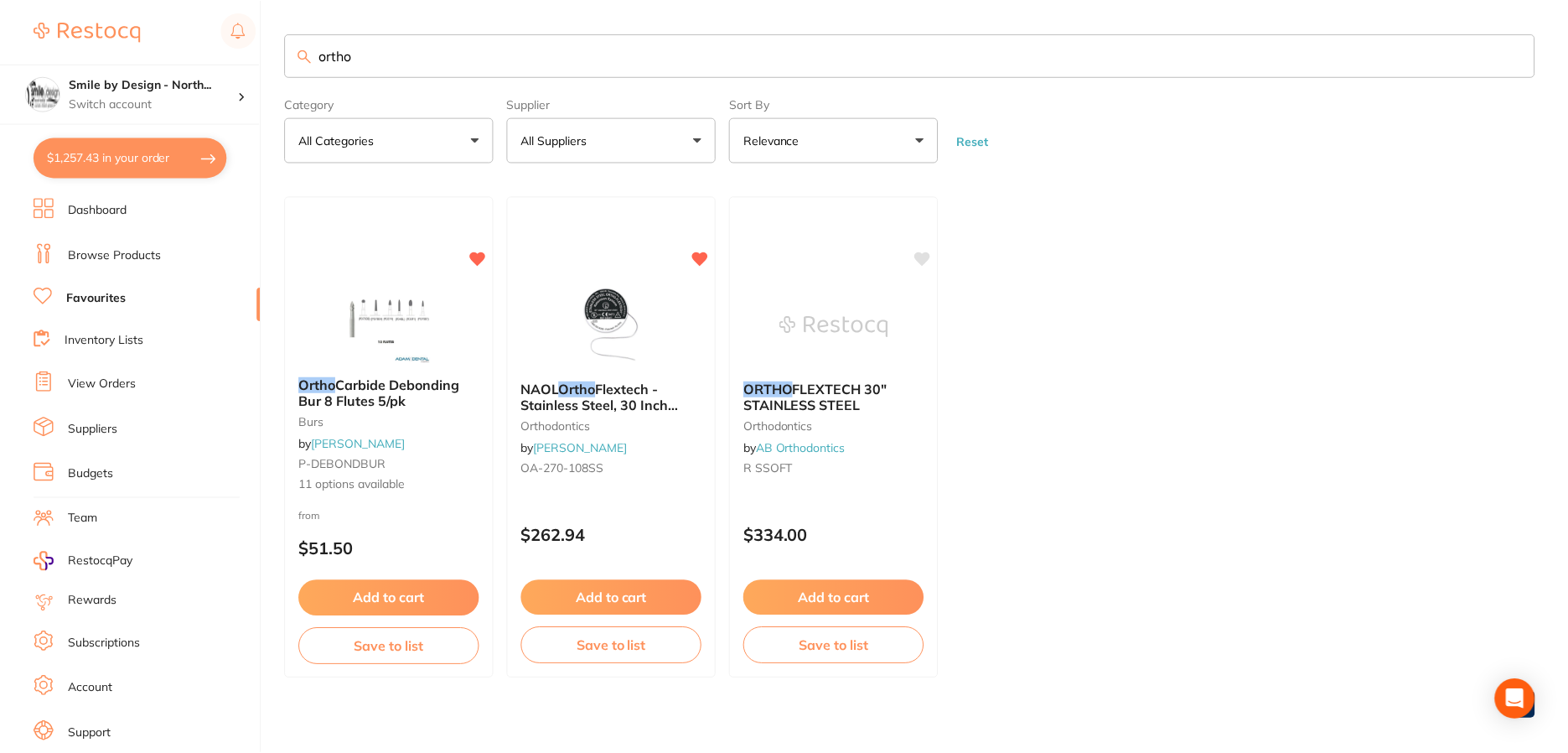
scroll to position [2, 0]
click at [100, 254] on link "Browse Products" at bounding box center [114, 256] width 93 height 17
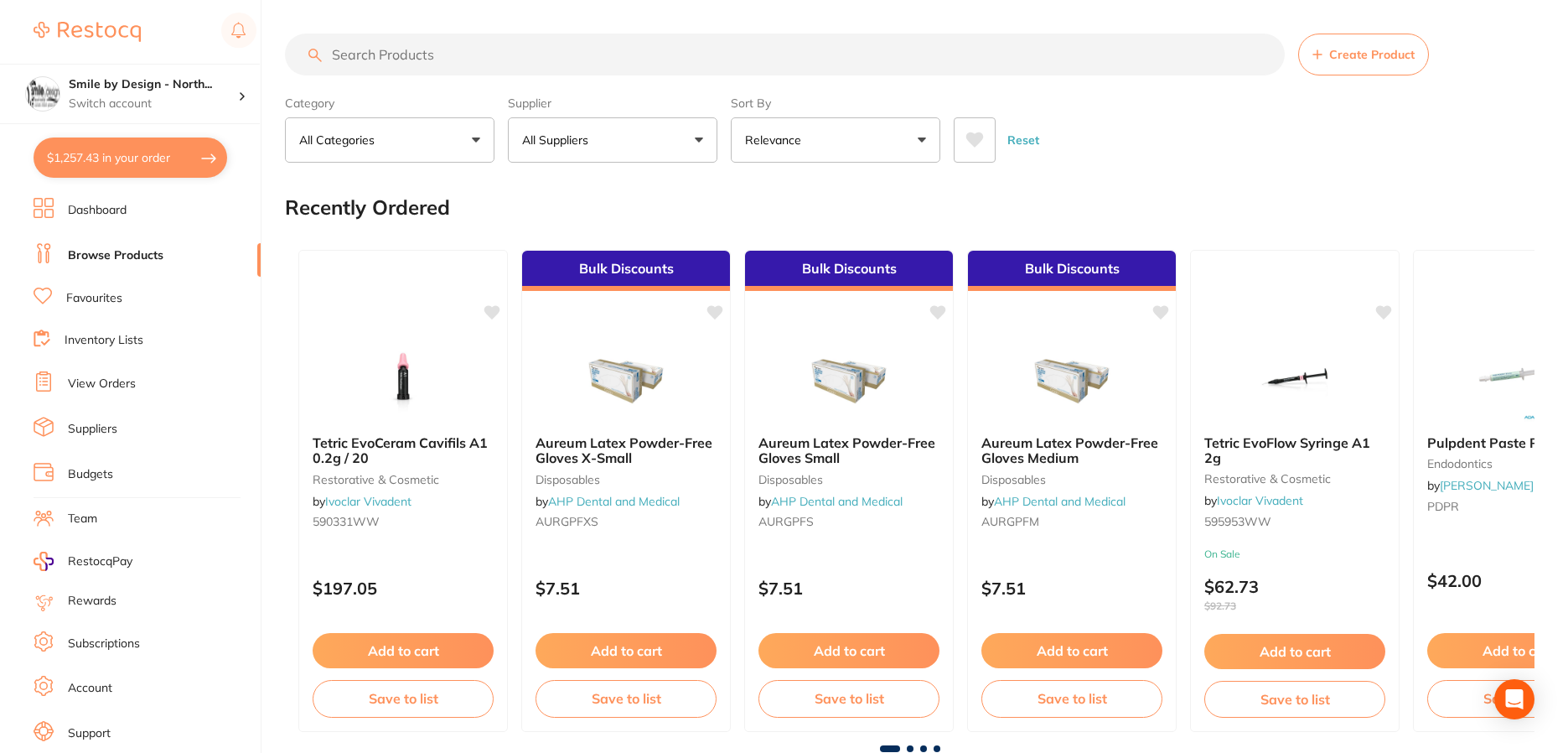
click at [420, 46] on input "search" at bounding box center [785, 55] width 1000 height 42
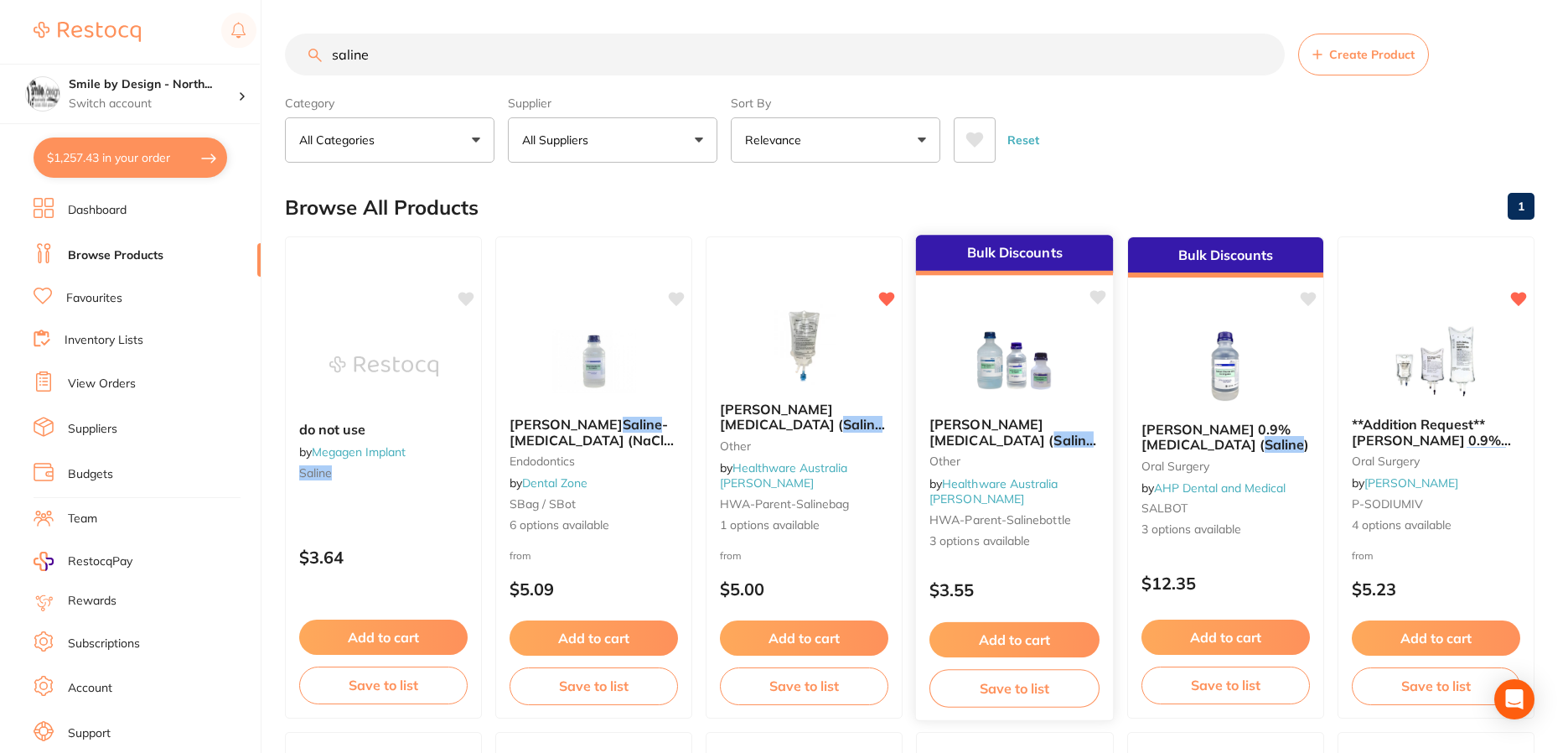
scroll to position [84, 0]
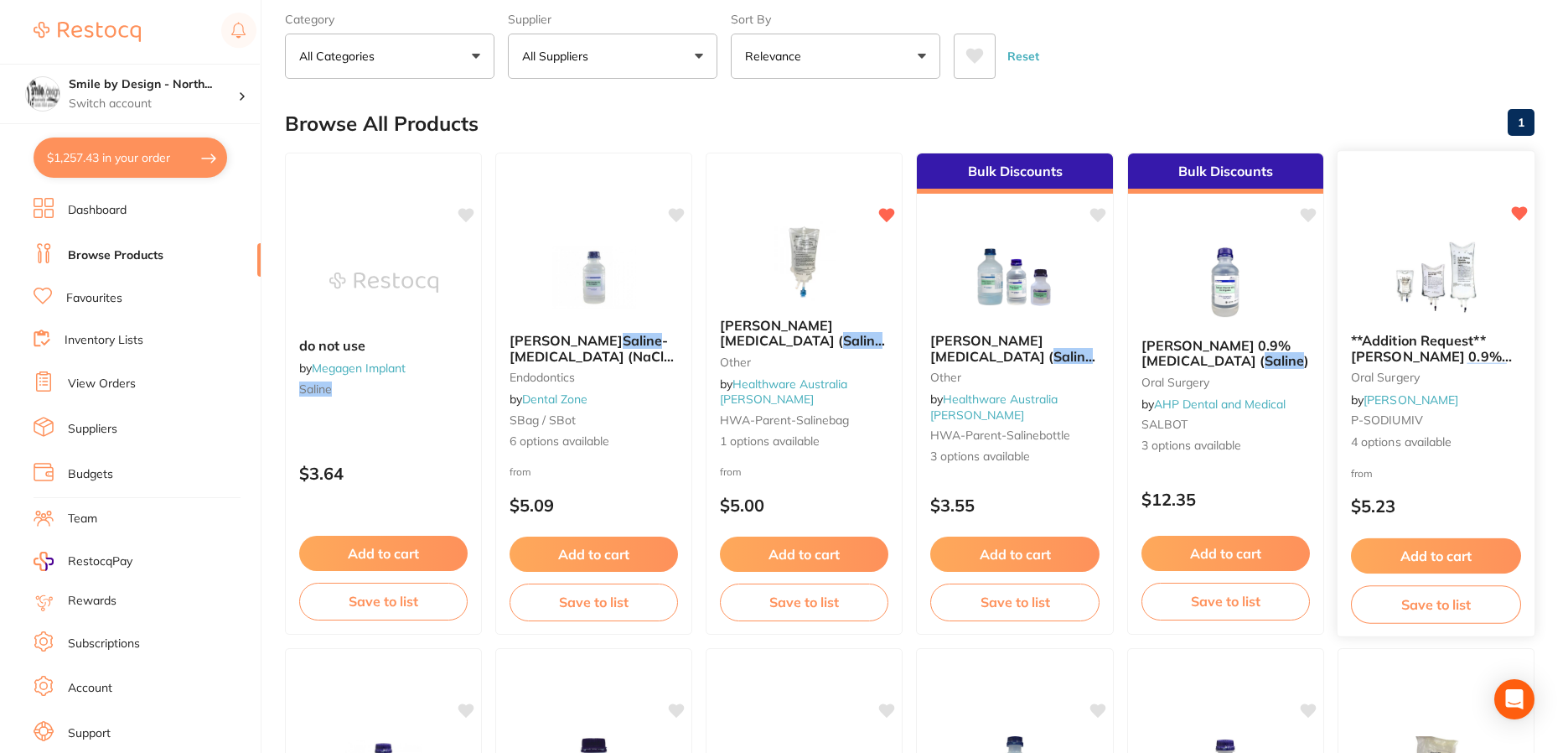
type input "saline"
drag, startPoint x: 1403, startPoint y: 330, endPoint x: 1395, endPoint y: 358, distance: 29.1
click at [1403, 330] on div "**Addition Request**[PERSON_NAME] 0.9% [MEDICAL_DATA] Saline IV Intravenous Bag…" at bounding box center [1435, 391] width 195 height 144
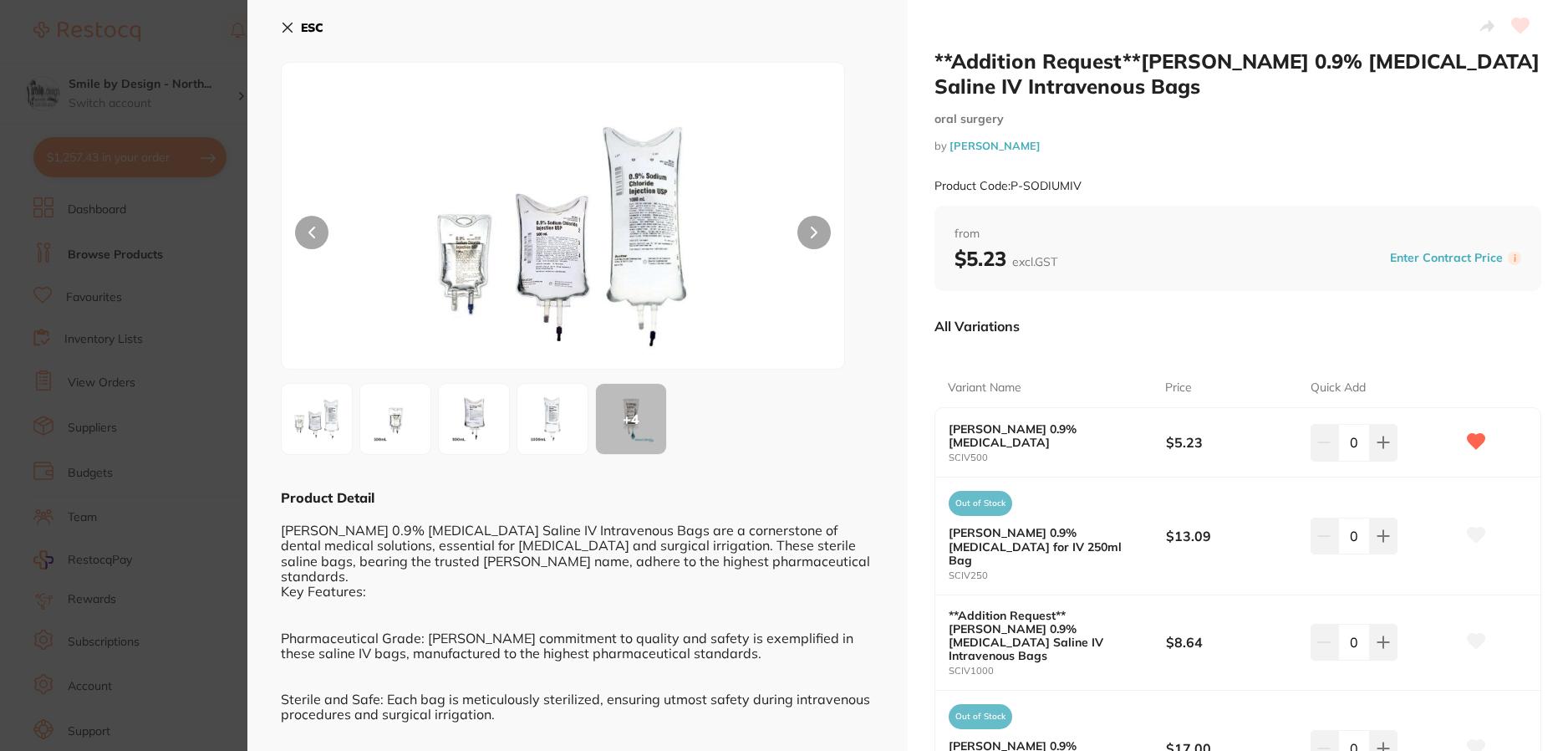
click at [287, 24] on icon at bounding box center [288, 28] width 13 height 13
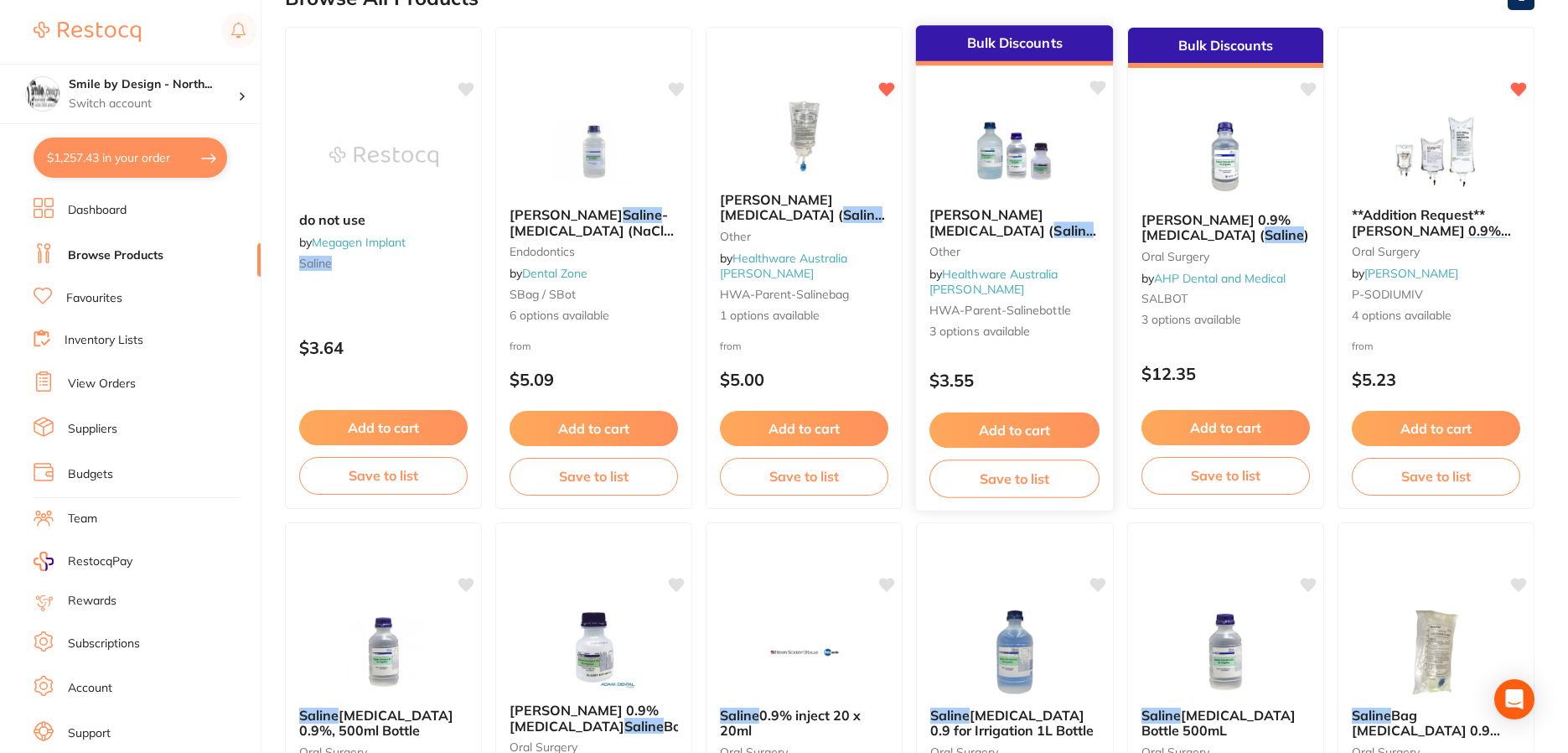
scroll to position [252, 0]
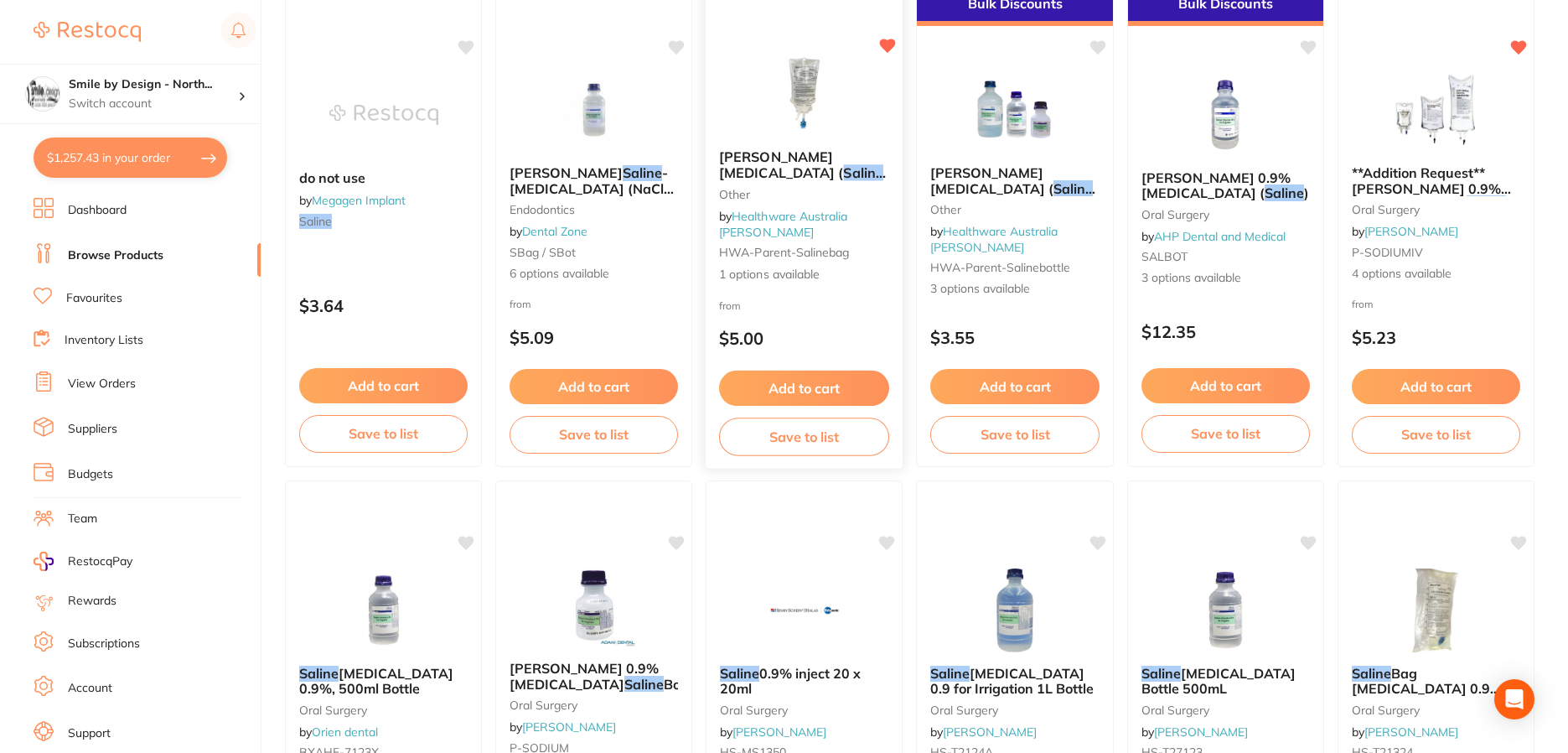
click at [778, 219] on div "[PERSON_NAME] [MEDICAL_DATA] ( Saline ) 0.9% For Irrigation Bag other by Health…" at bounding box center [805, 216] width 198 height 160
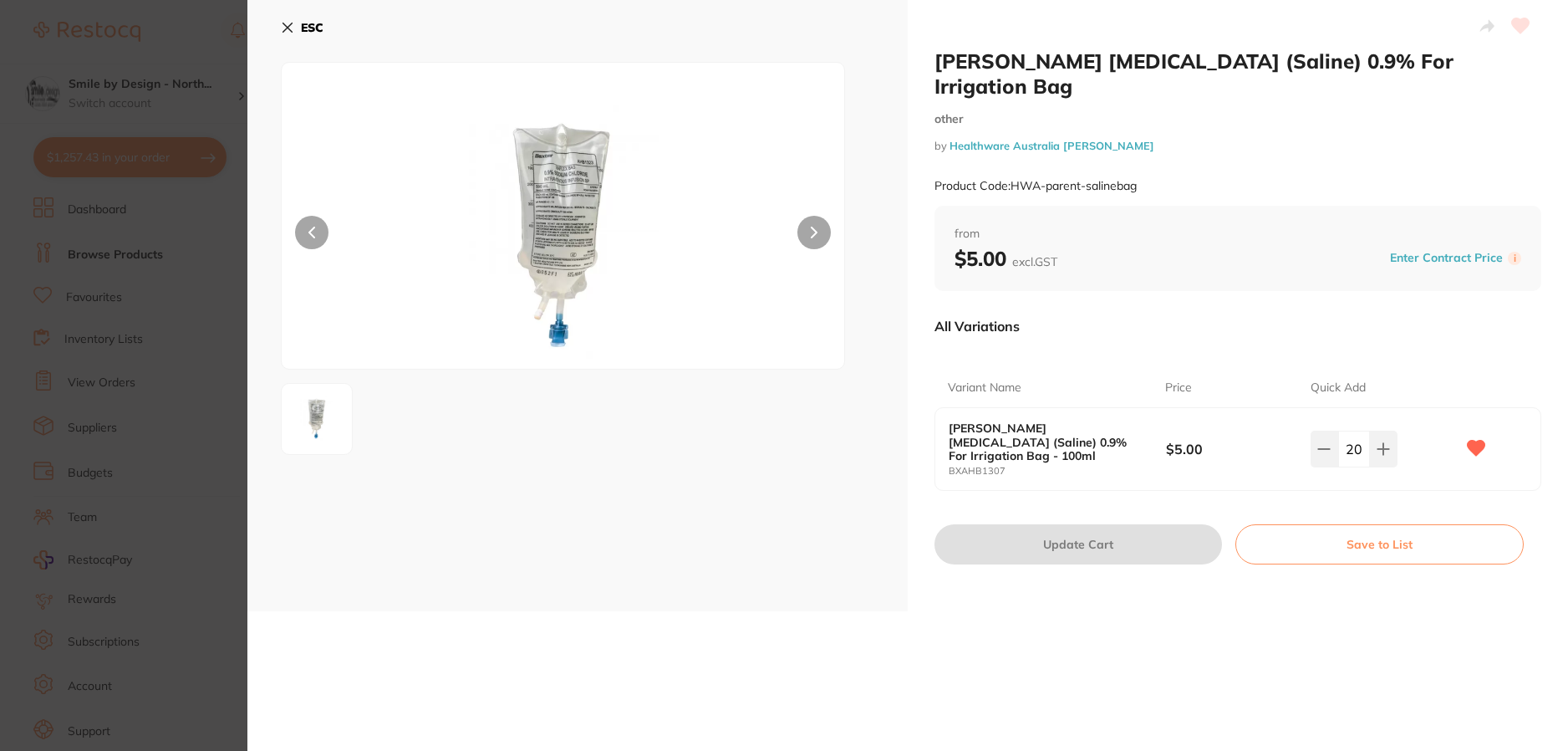
click at [1470, 440] on icon at bounding box center [1475, 447] width 18 height 15
click at [307, 23] on b "ESC" at bounding box center [312, 28] width 23 height 15
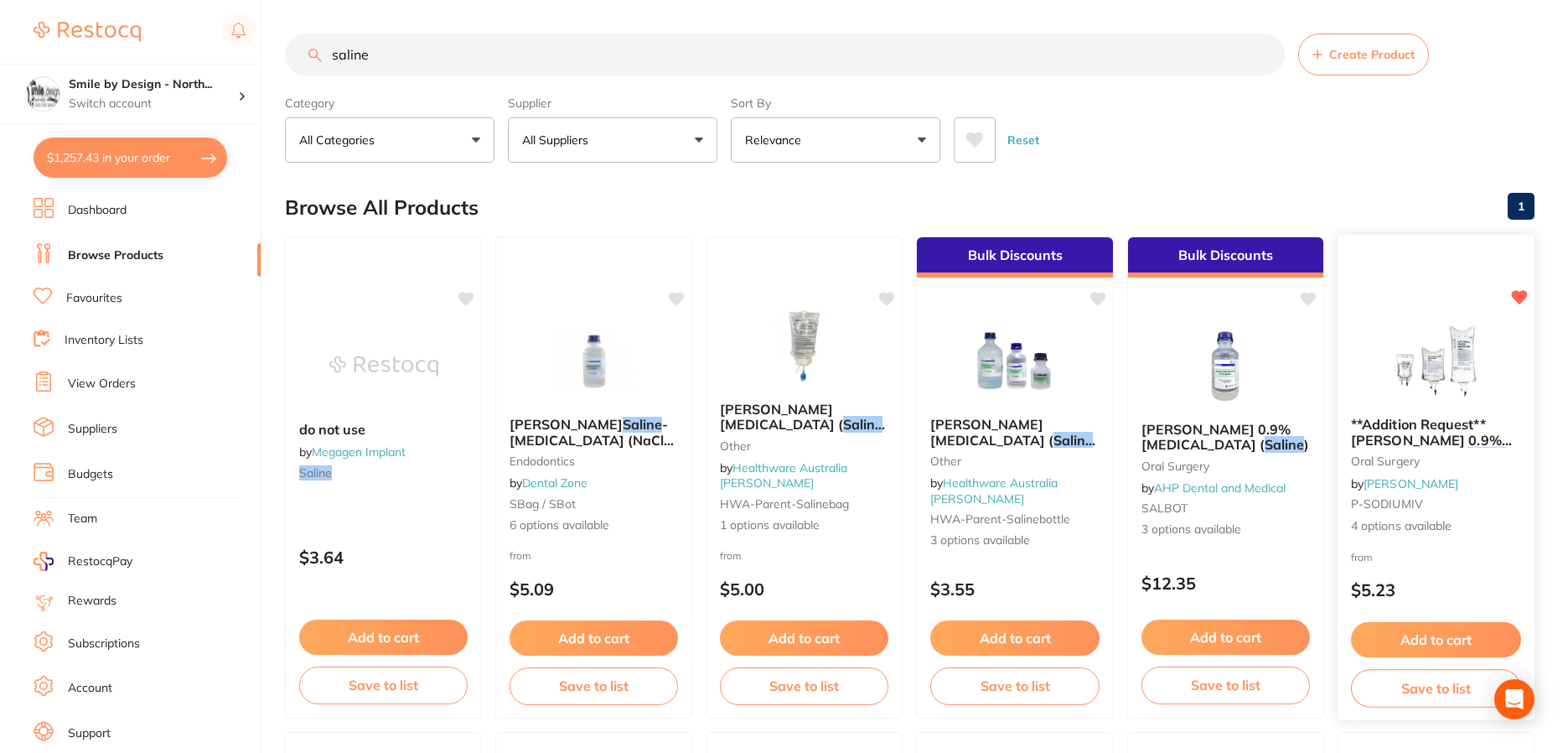
click at [1395, 498] on span "P-SODIUMIV" at bounding box center [1387, 504] width 72 height 15
click at [1399, 390] on section at bounding box center [784, 376] width 1568 height 753
click at [1401, 379] on img at bounding box center [1435, 361] width 110 height 85
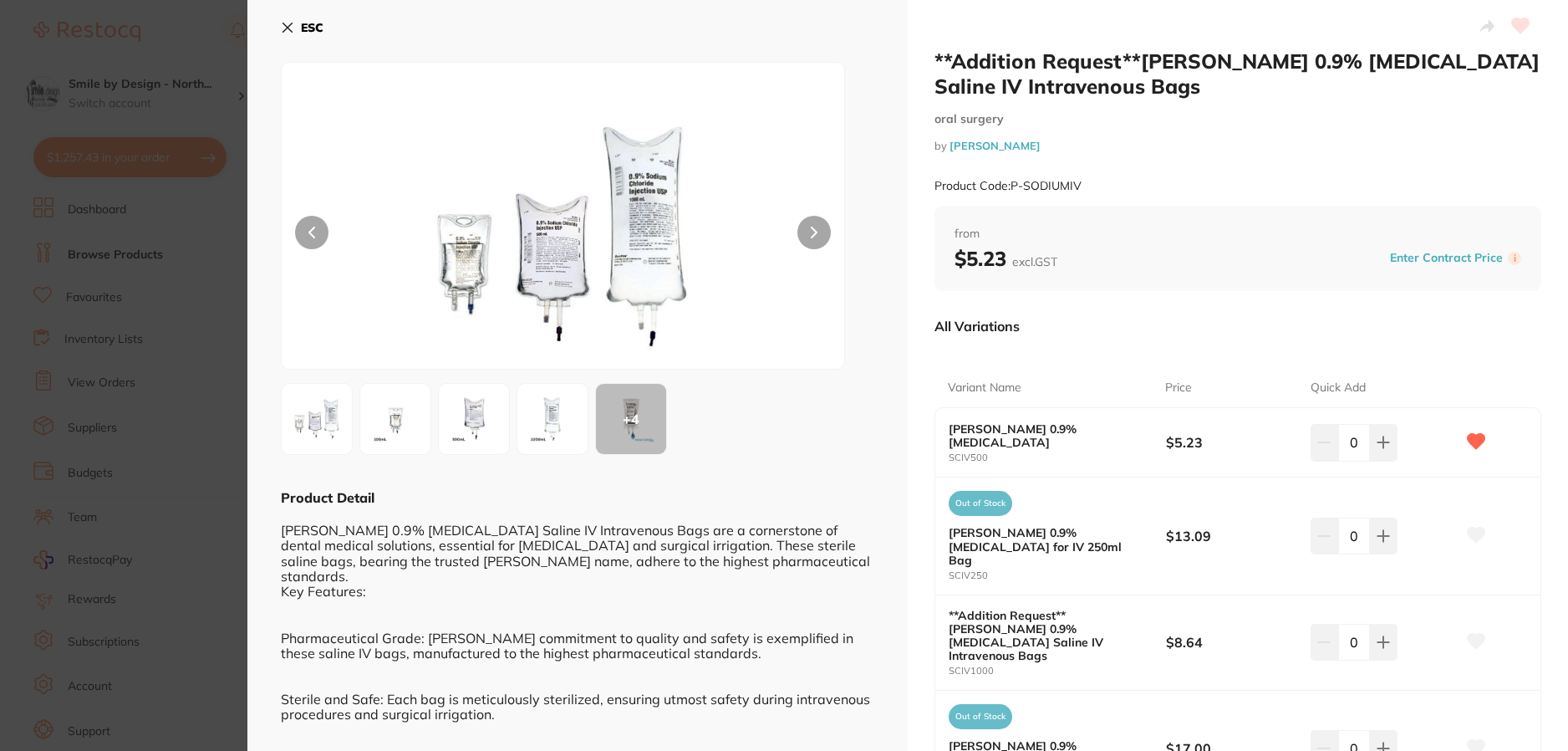
click at [1354, 447] on input "0" at bounding box center [1354, 442] width 32 height 37
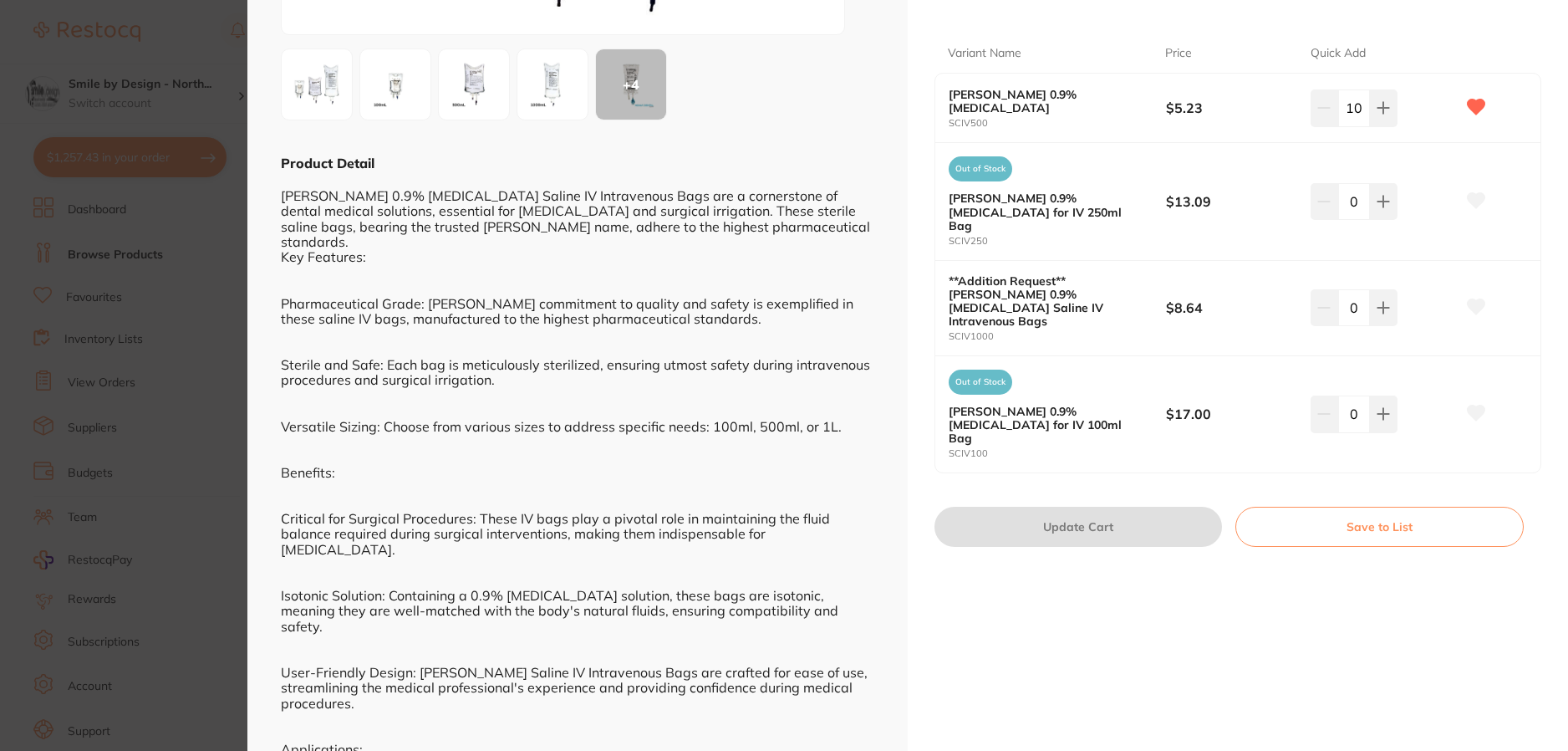
scroll to position [419, 0]
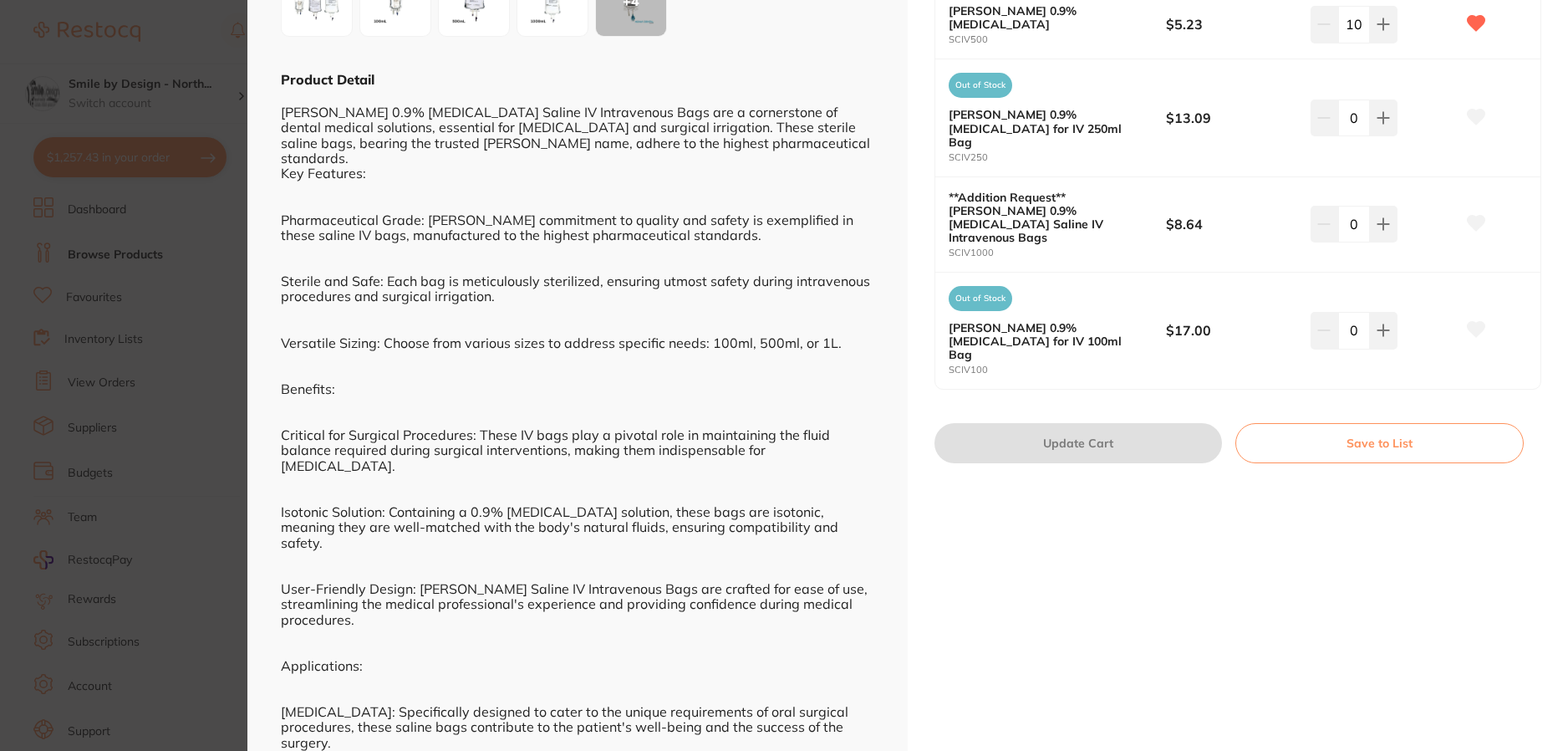
type input "10"
click at [1151, 526] on div "**Addition Request**Baxter 0.9% Sodium Chloride Saline IV Intravenous Bags oral…" at bounding box center [1237, 272] width 660 height 1381
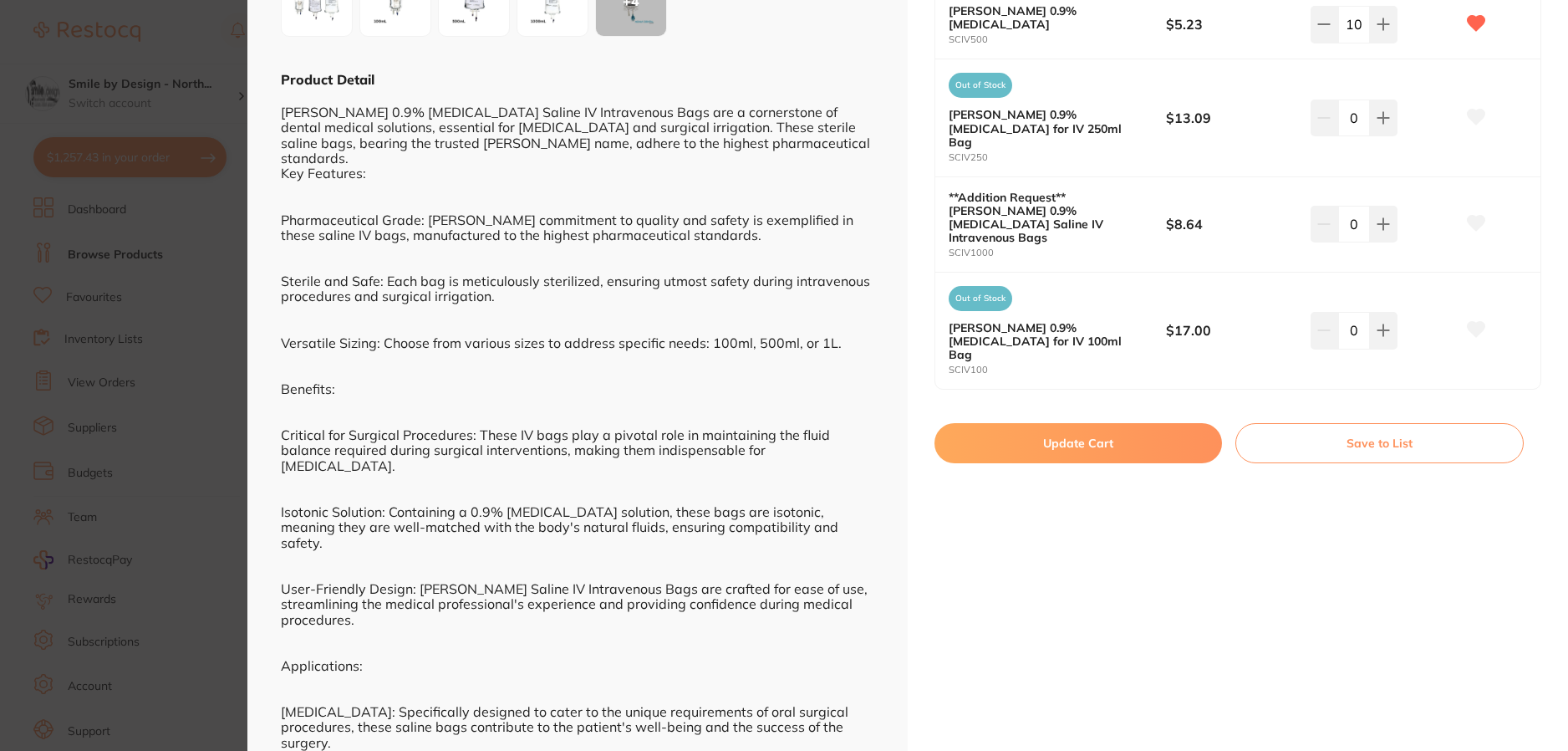
click at [1090, 423] on button "Update Cart" at bounding box center [1079, 443] width 288 height 40
checkbox input "false"
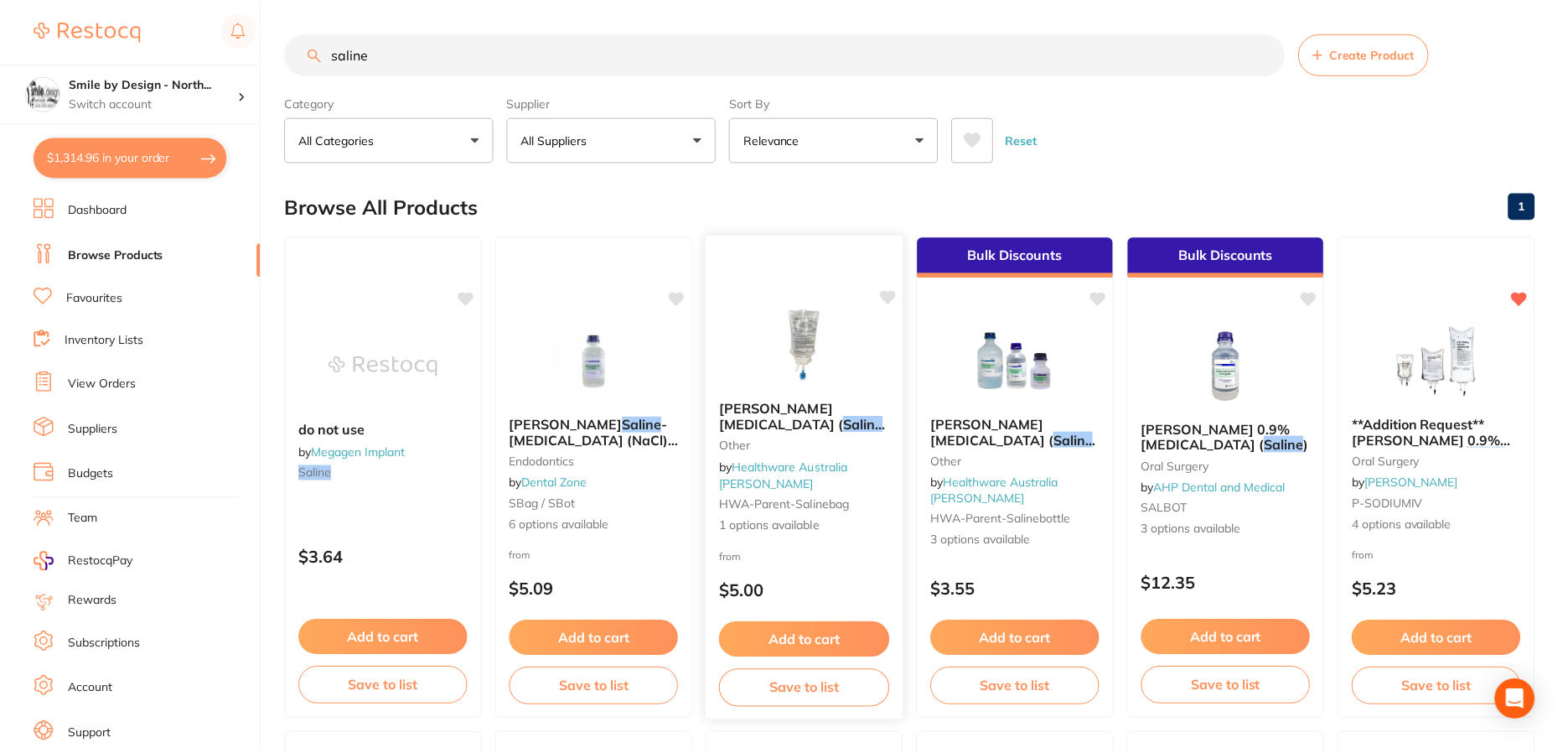
scroll to position [3, 0]
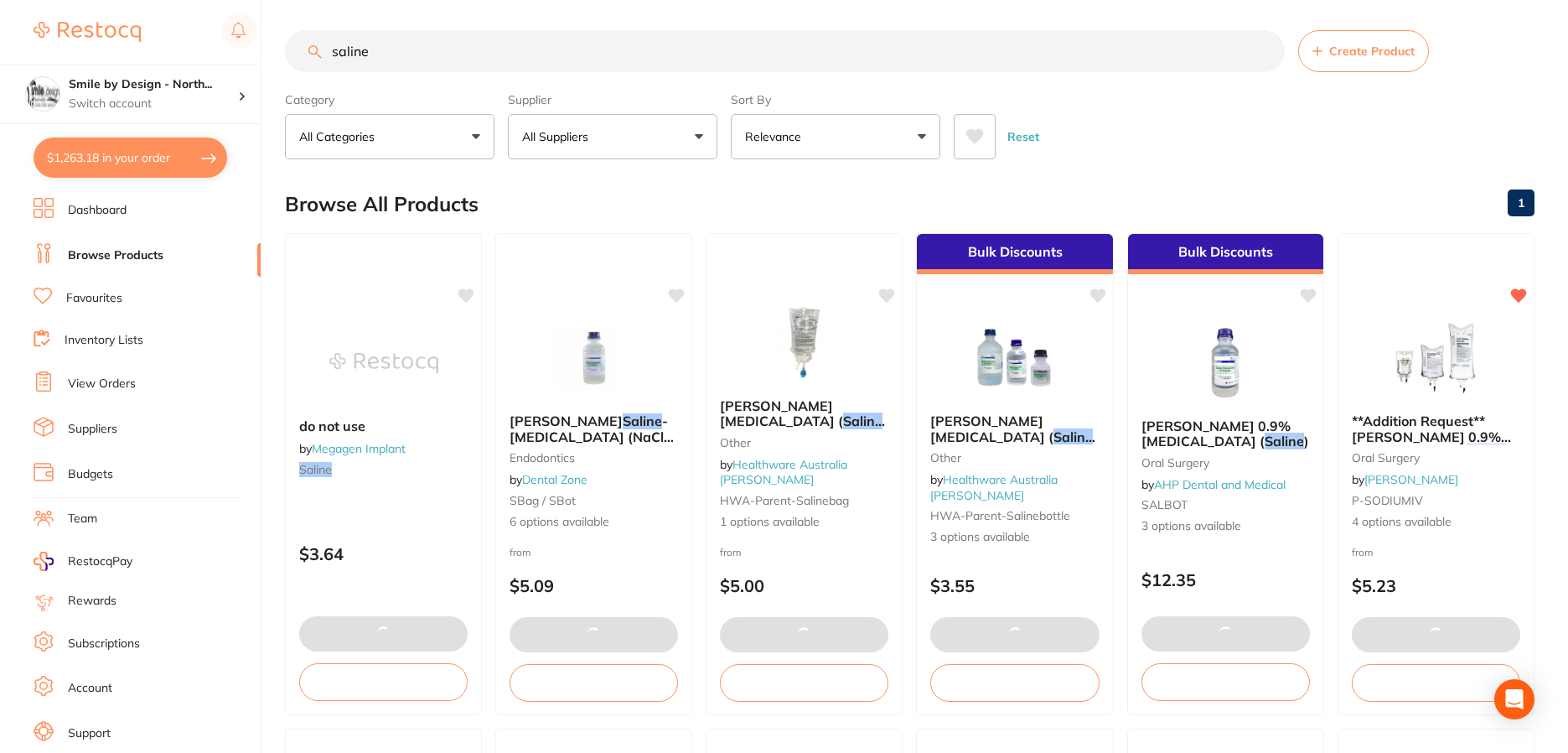
type input "10"
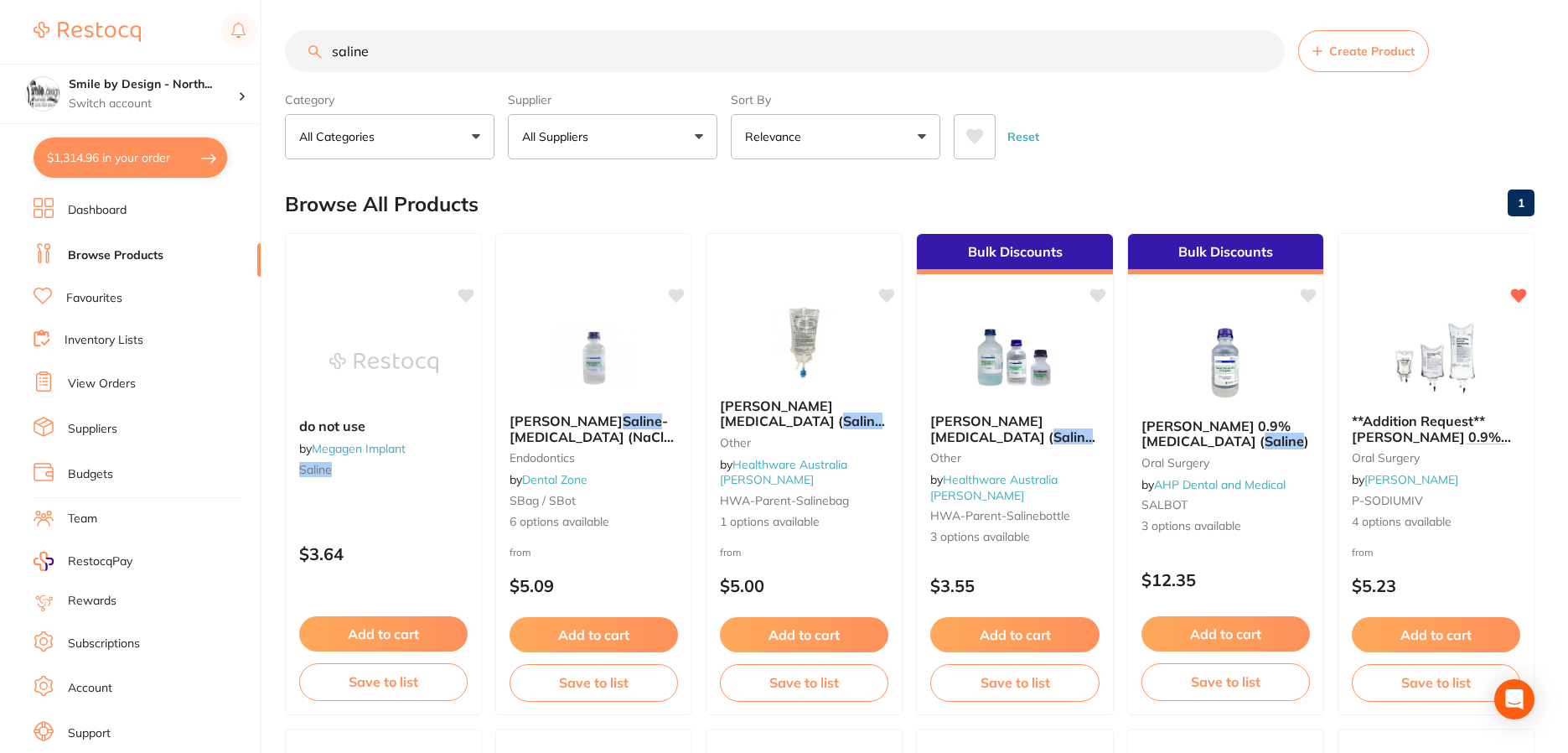
click at [84, 296] on link "Favourites" at bounding box center [94, 299] width 56 height 17
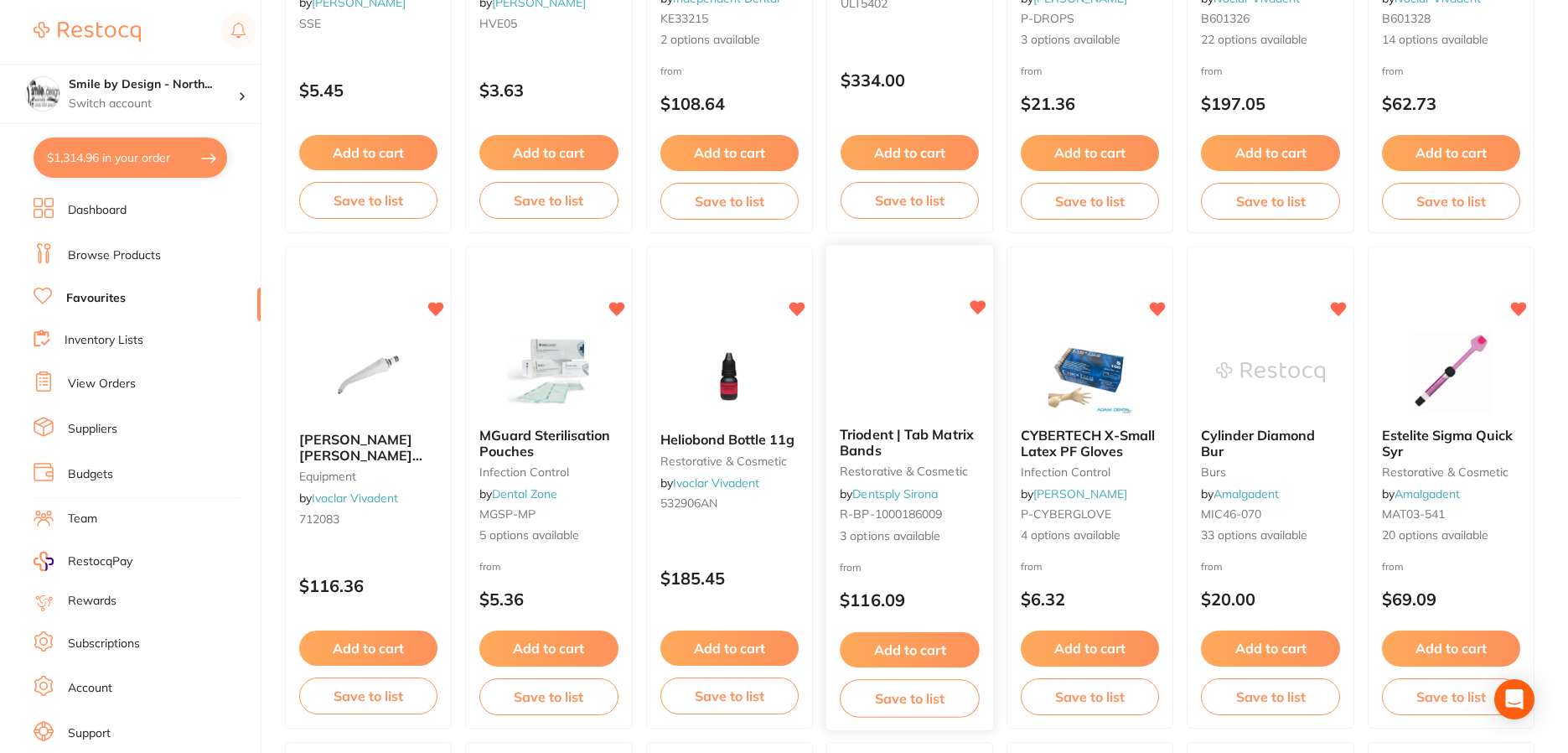
scroll to position [503, 0]
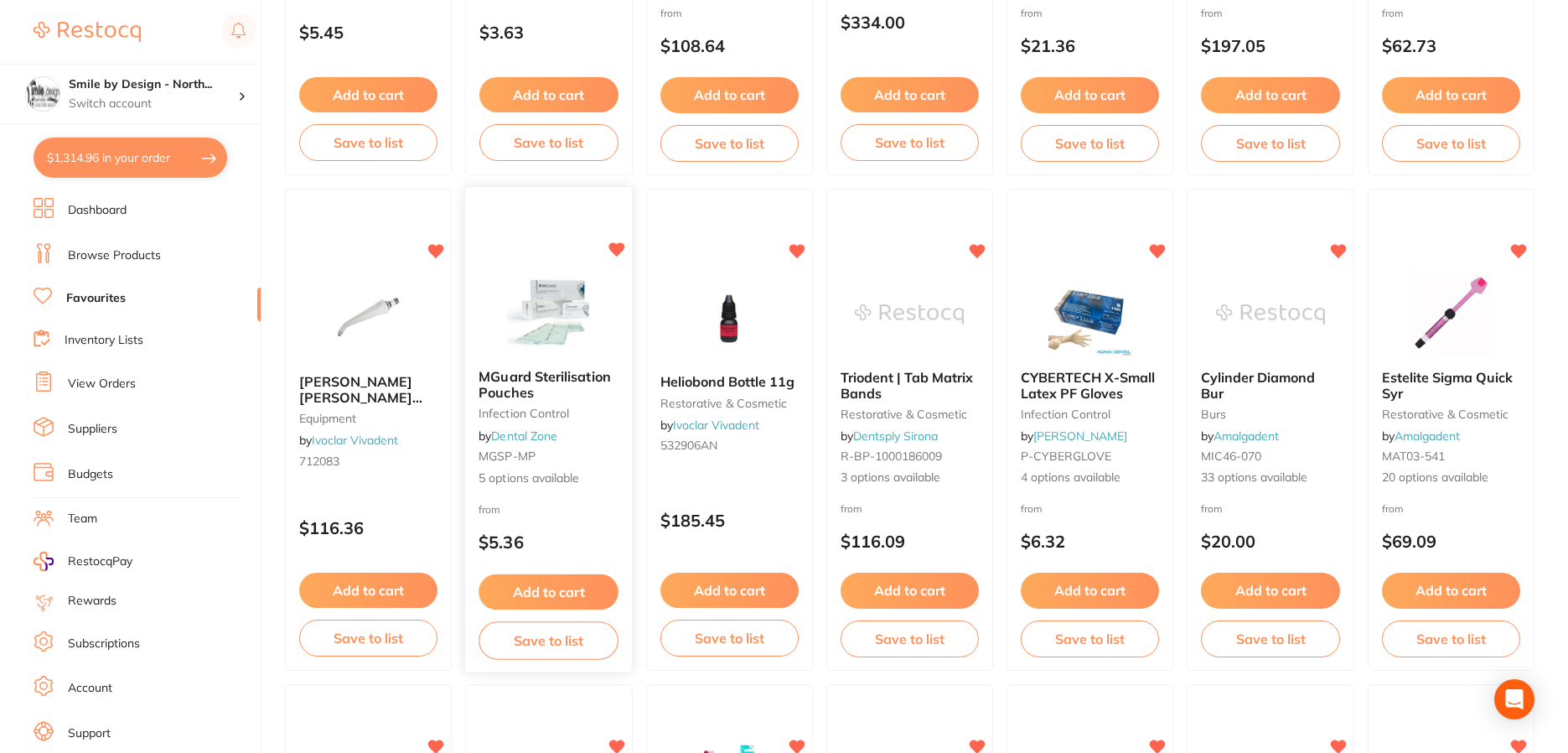
click at [555, 301] on img at bounding box center [548, 313] width 110 height 85
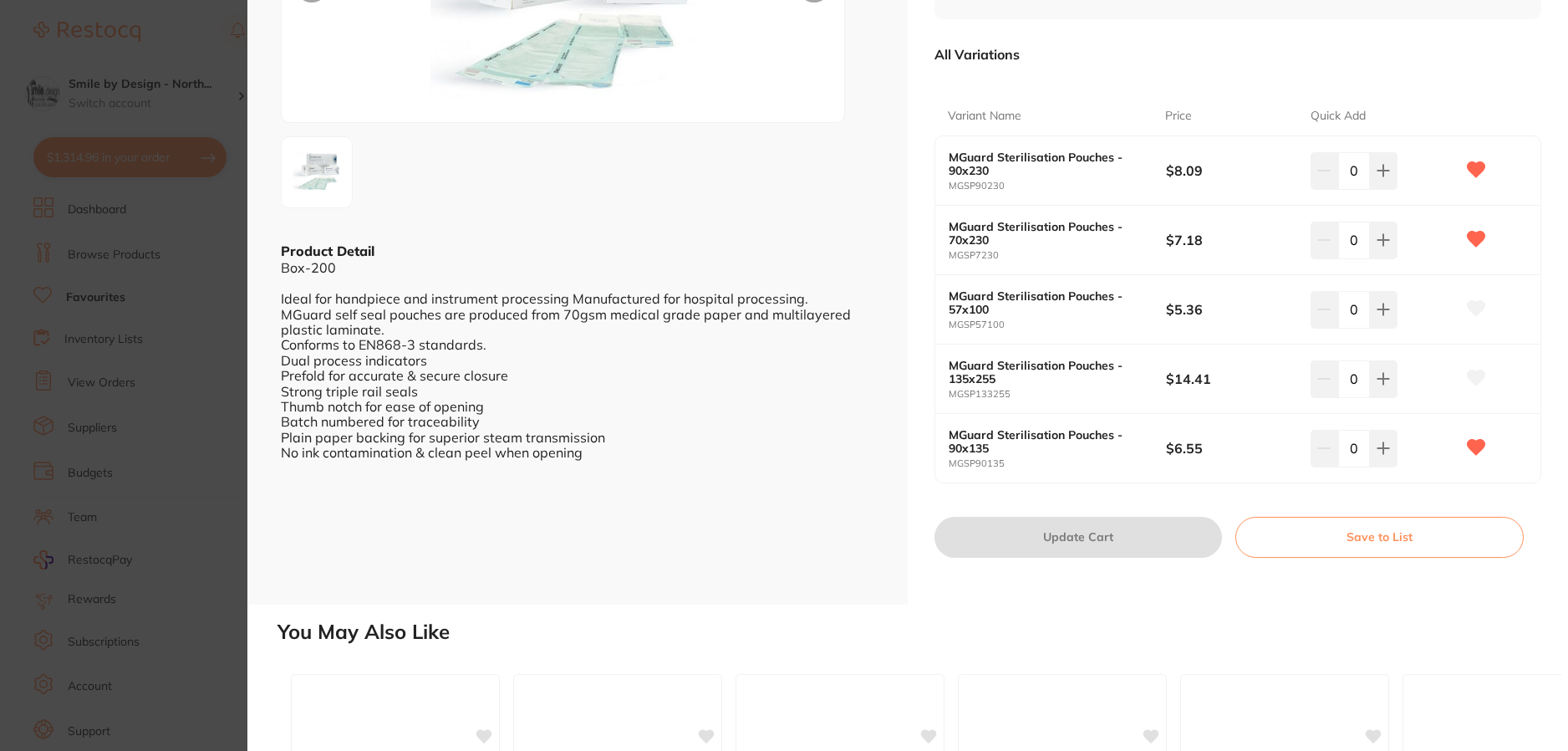
scroll to position [251, 0]
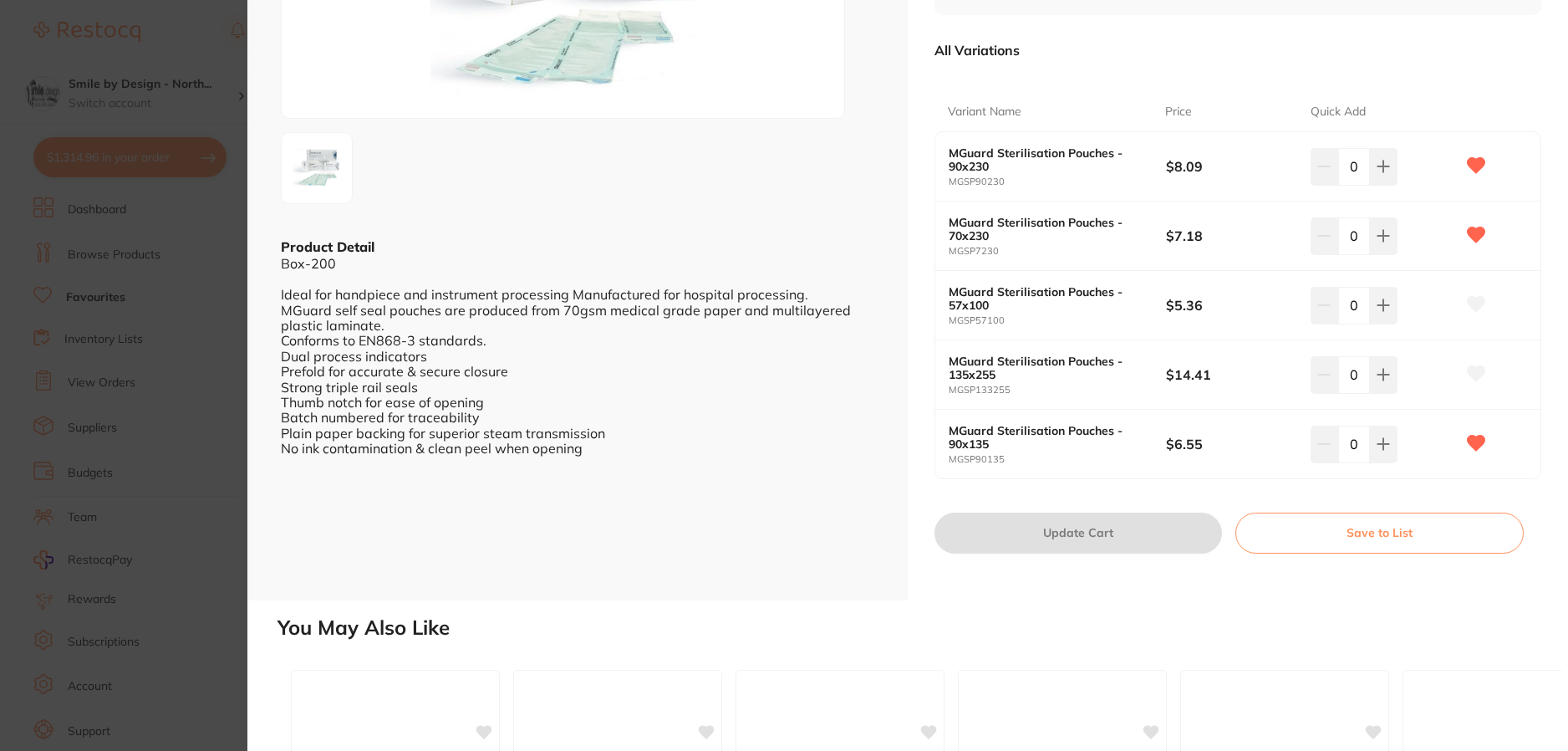
click at [1353, 235] on input "0" at bounding box center [1354, 236] width 32 height 37
type input "6"
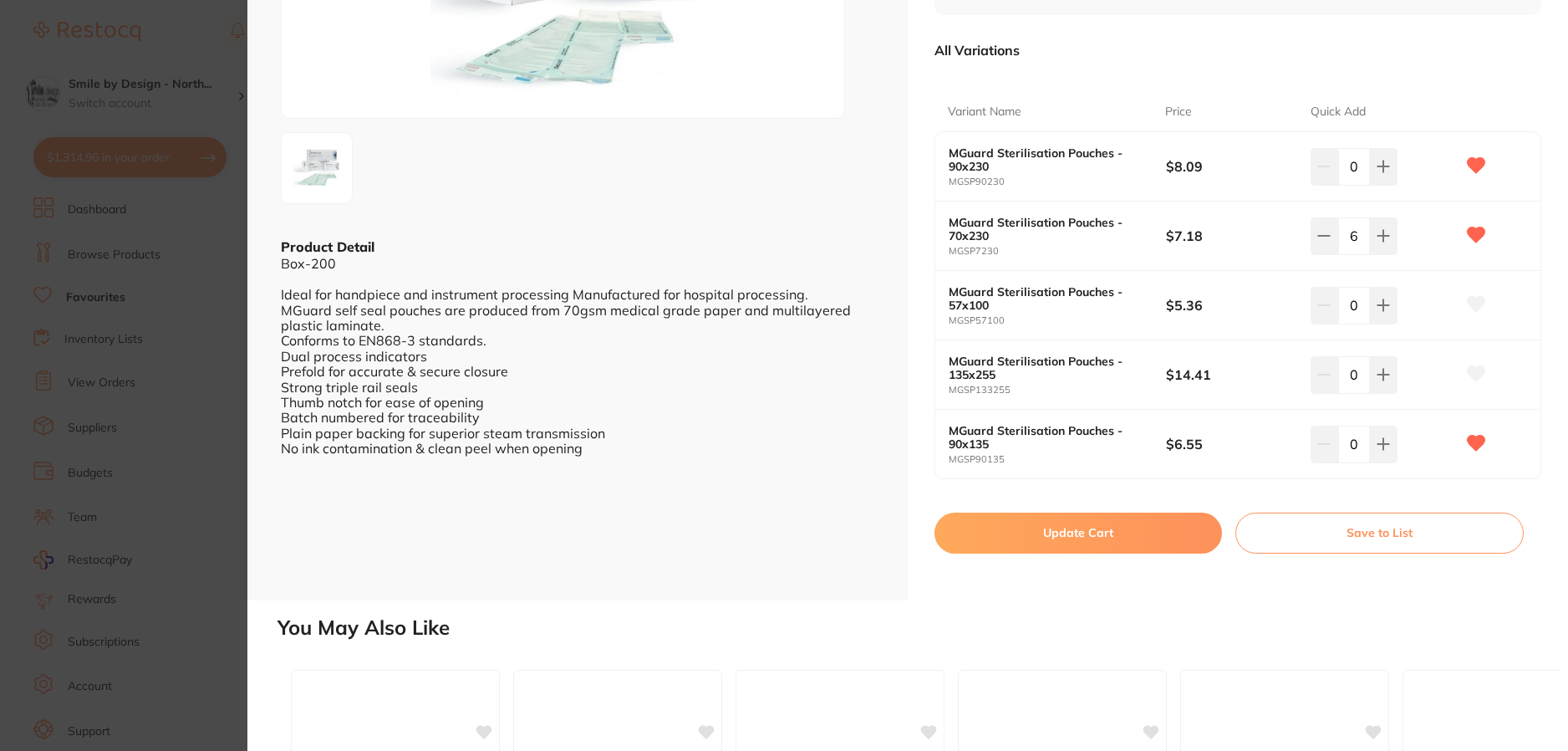
click at [1069, 539] on button "Update Cart" at bounding box center [1079, 532] width 288 height 40
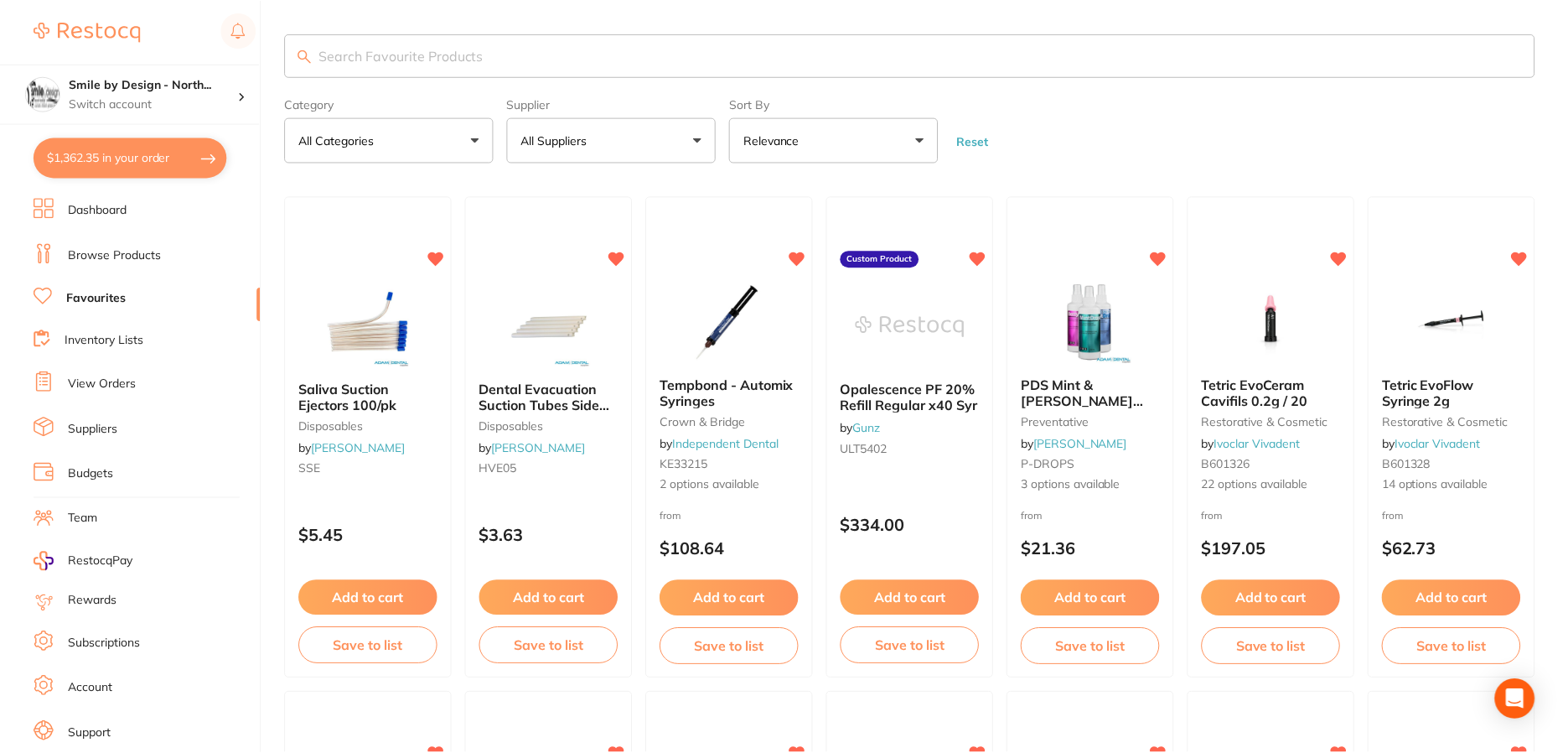
scroll to position [503, 0]
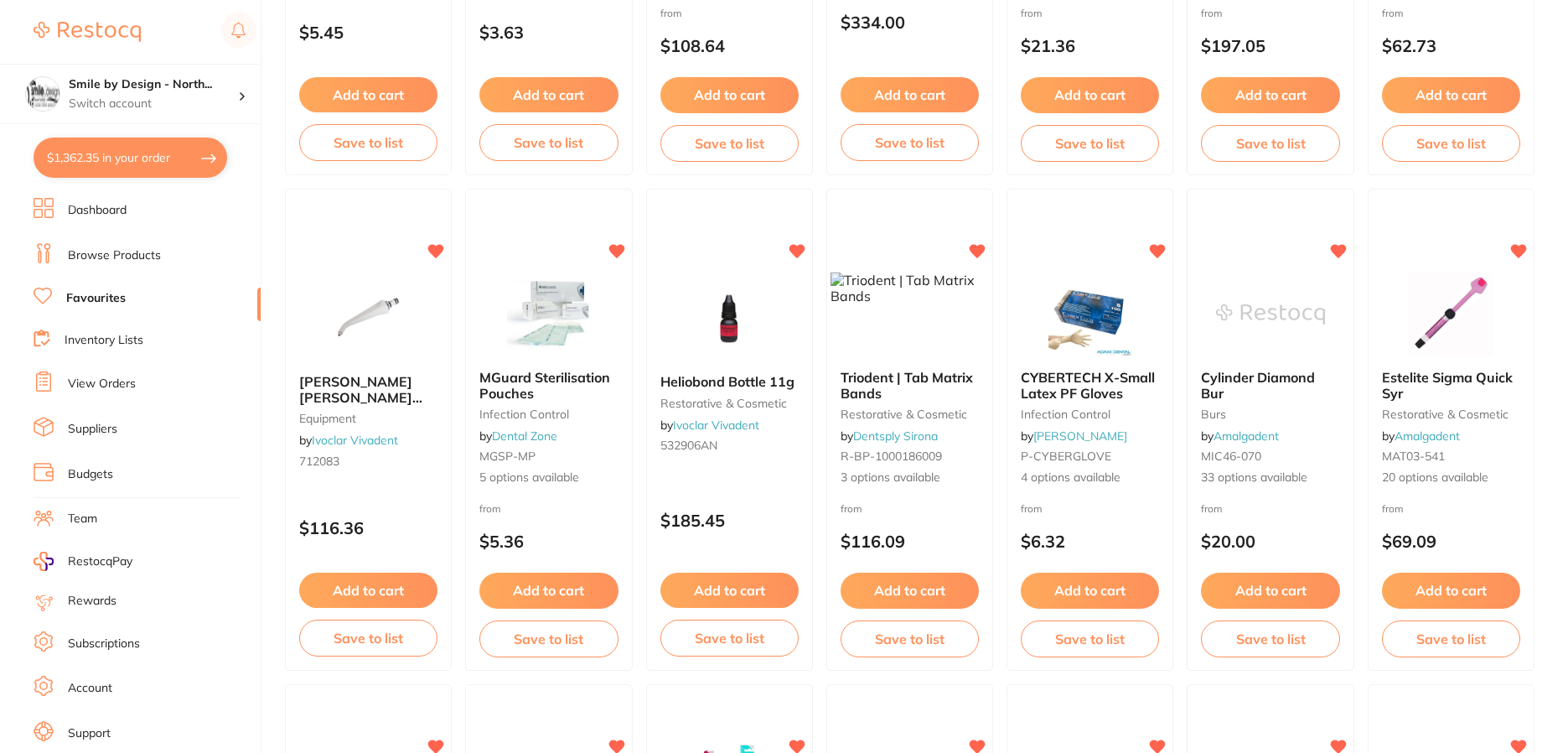
click at [112, 157] on button "$1,362.35 in your order" at bounding box center [130, 158] width 194 height 40
checkbox input "true"
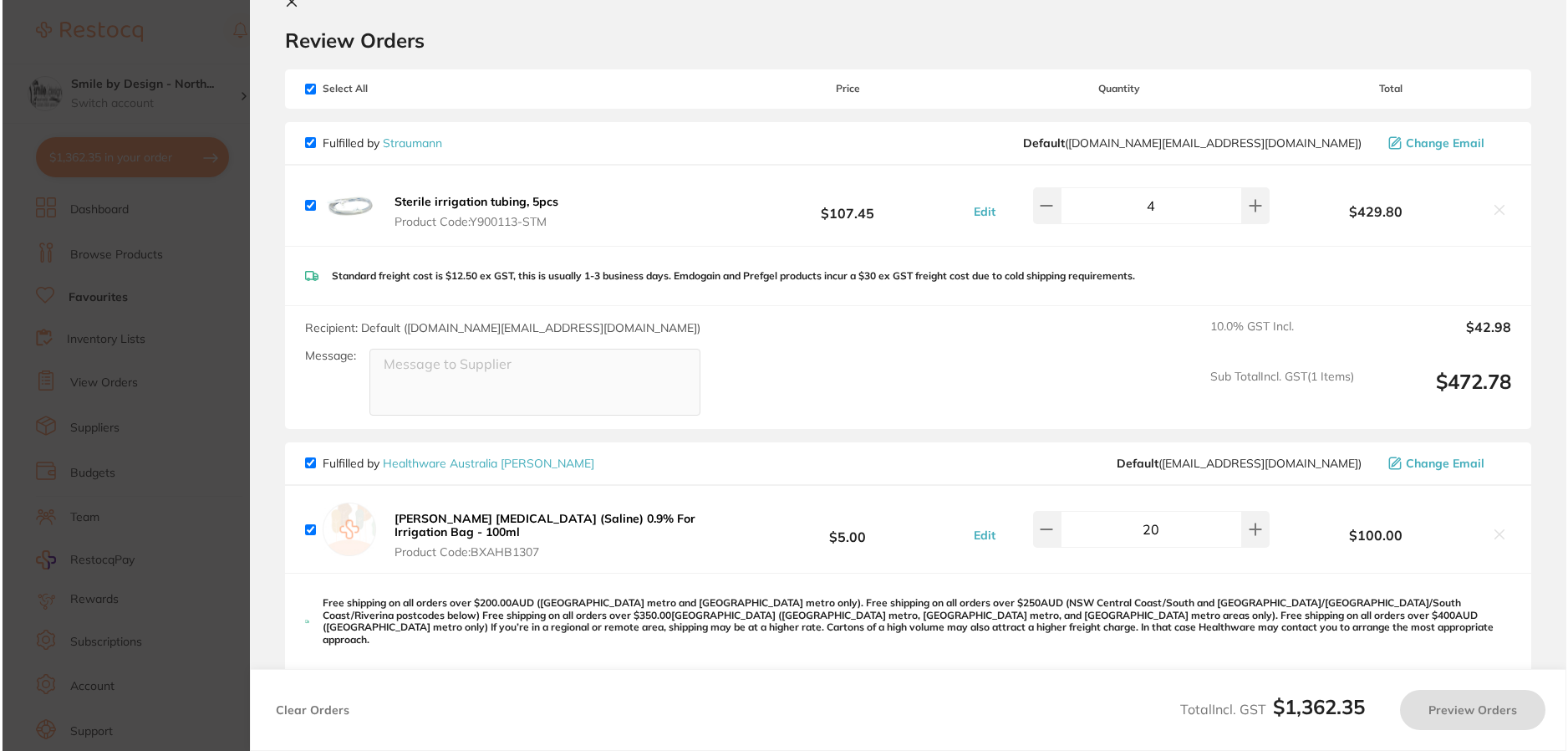
scroll to position [0, 0]
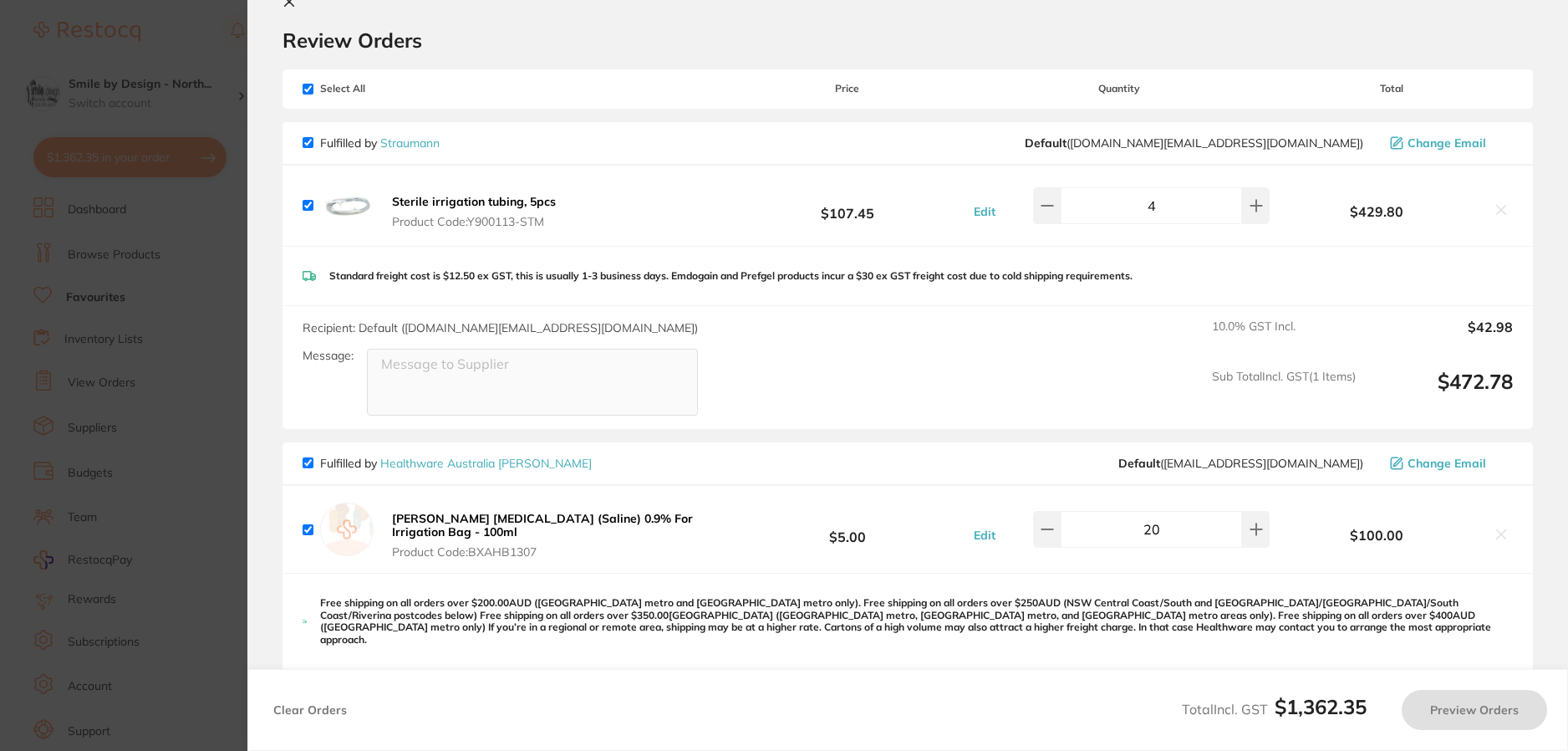
checkbox input "false"
checkbox input "true"
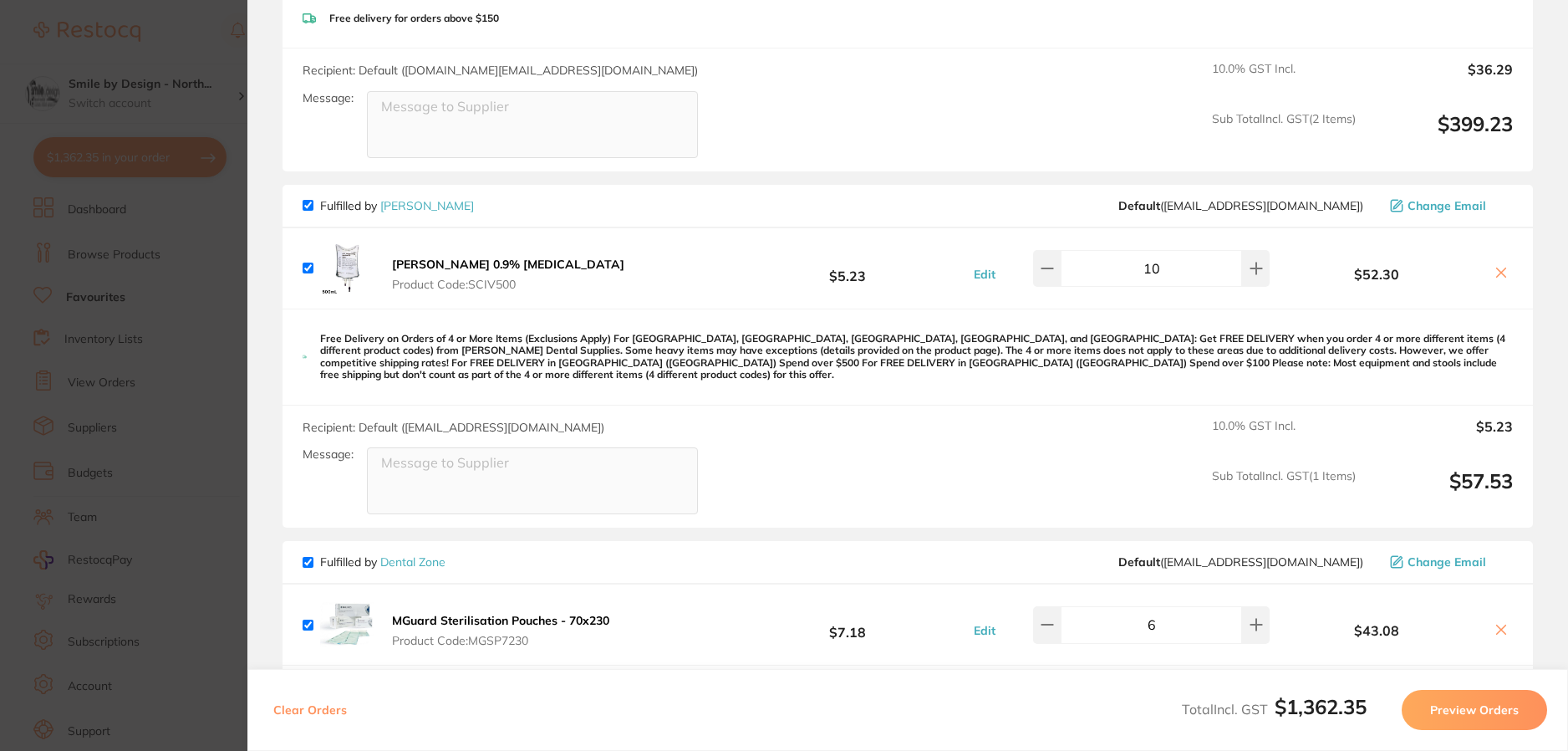
scroll to position [1462, 0]
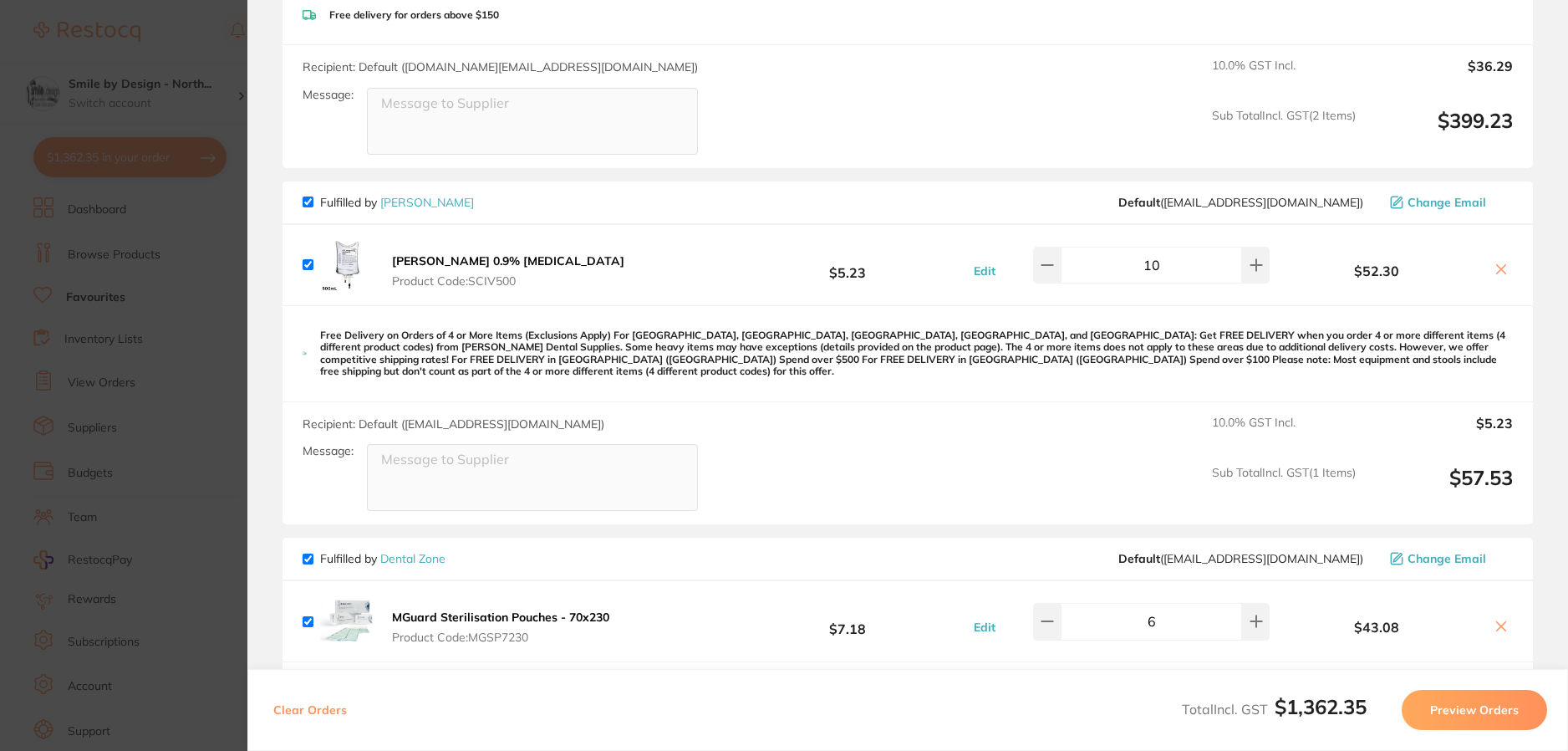
click at [1150, 252] on input "10" at bounding box center [1151, 265] width 182 height 37
type input "15"
click at [1012, 195] on div "Fulfilled by Adam Dental Default ( save@adamdental.com.au ) Change Email" at bounding box center [908, 203] width 1211 height 15
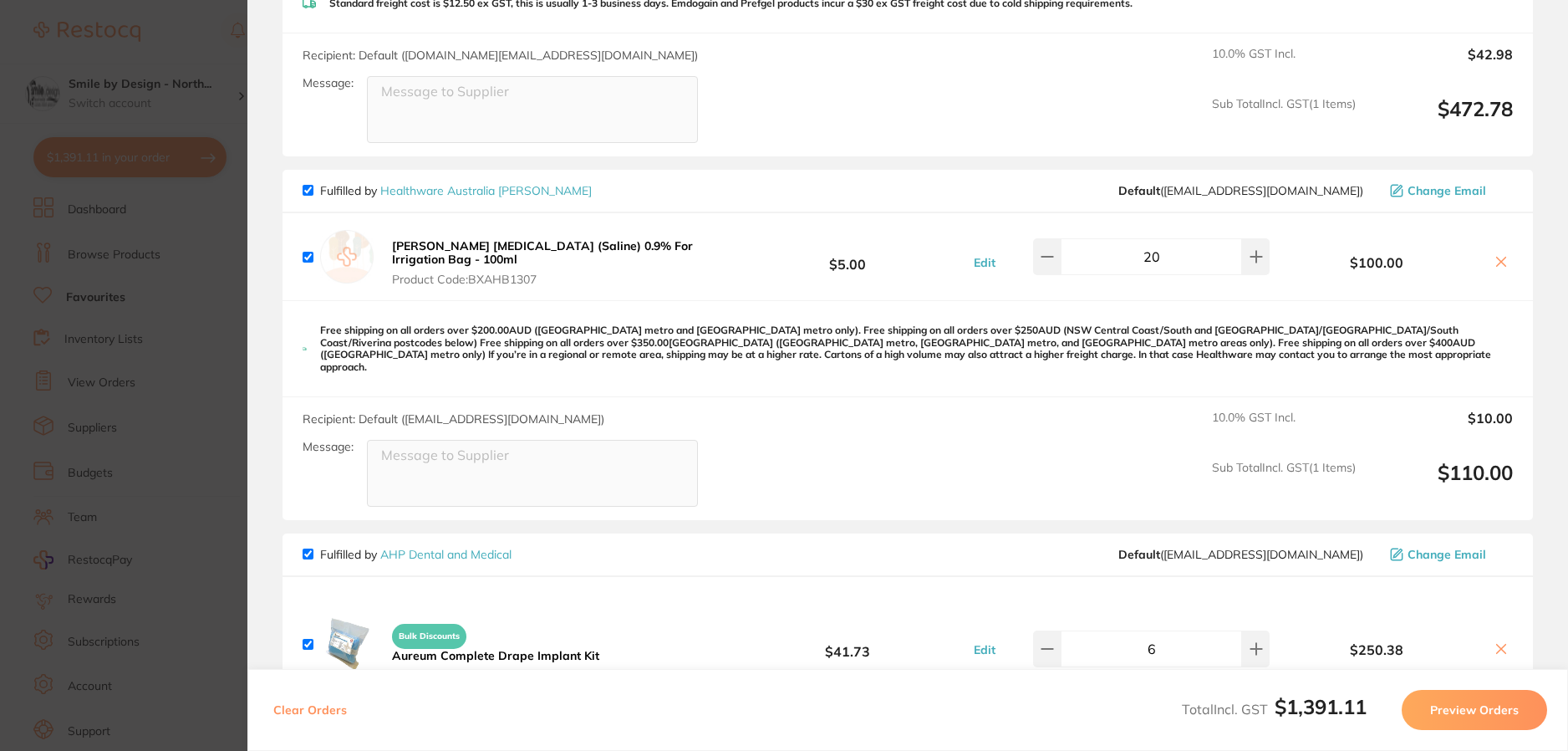
scroll to position [291, 0]
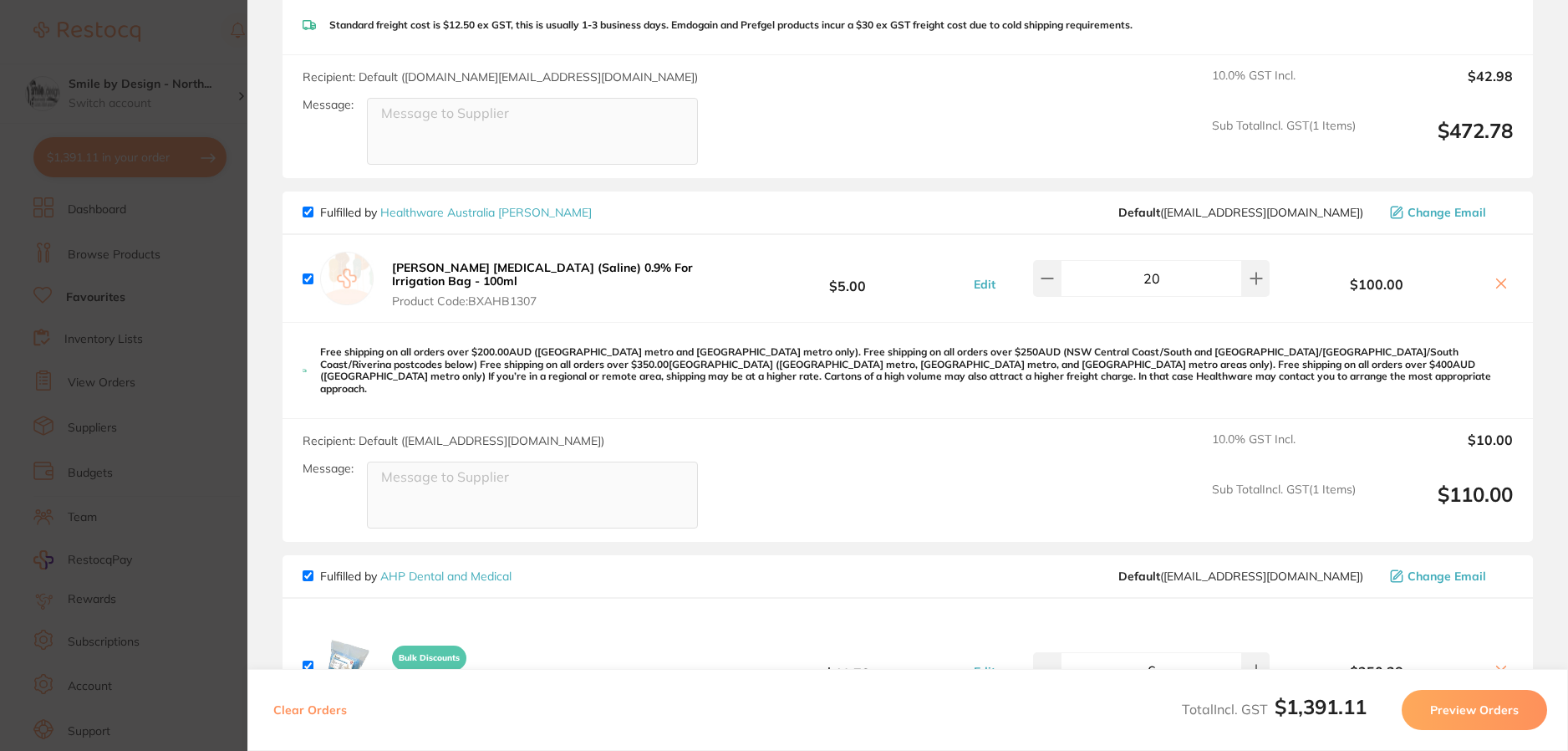
click at [1494, 282] on icon at bounding box center [1501, 284] width 13 height 13
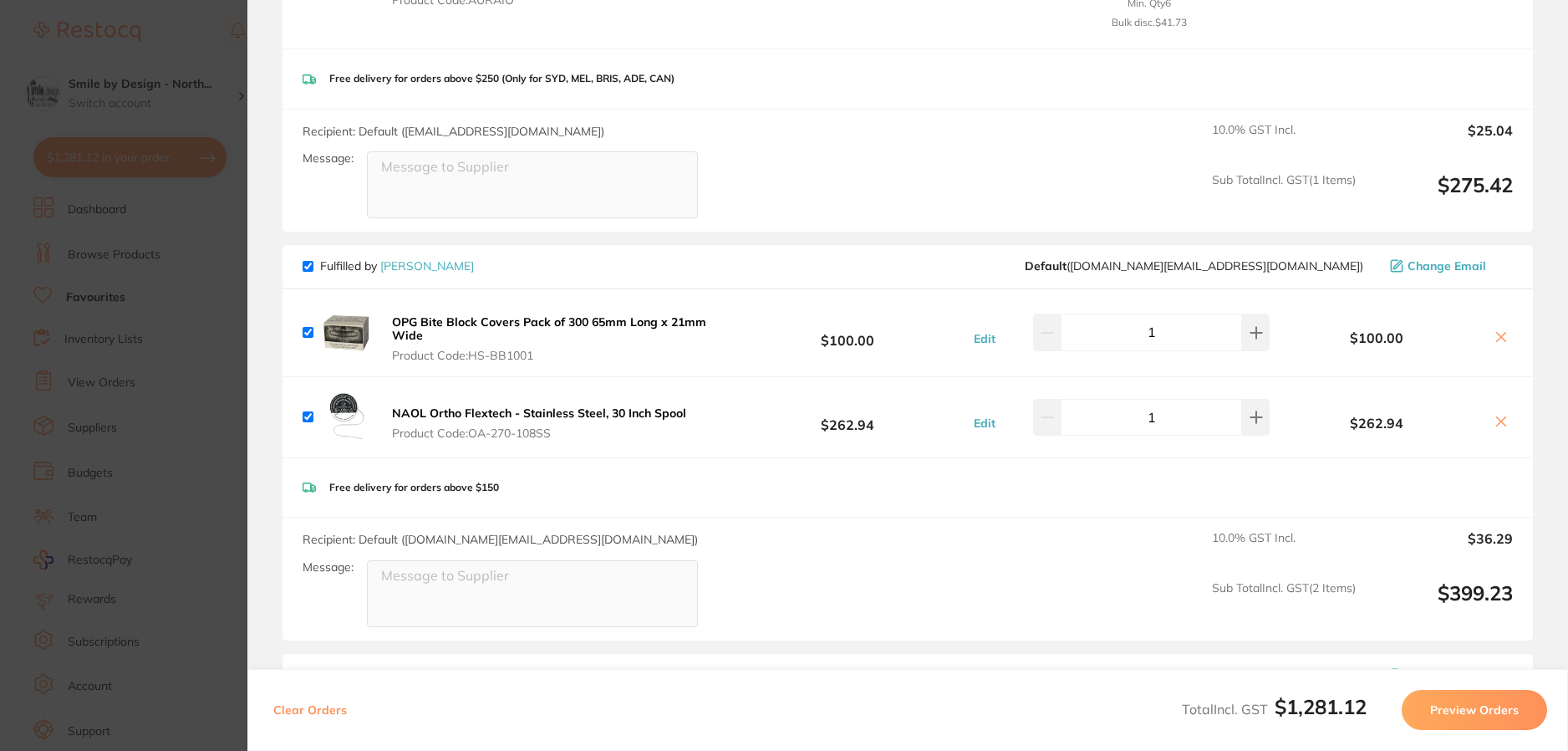
checkbox input "true"
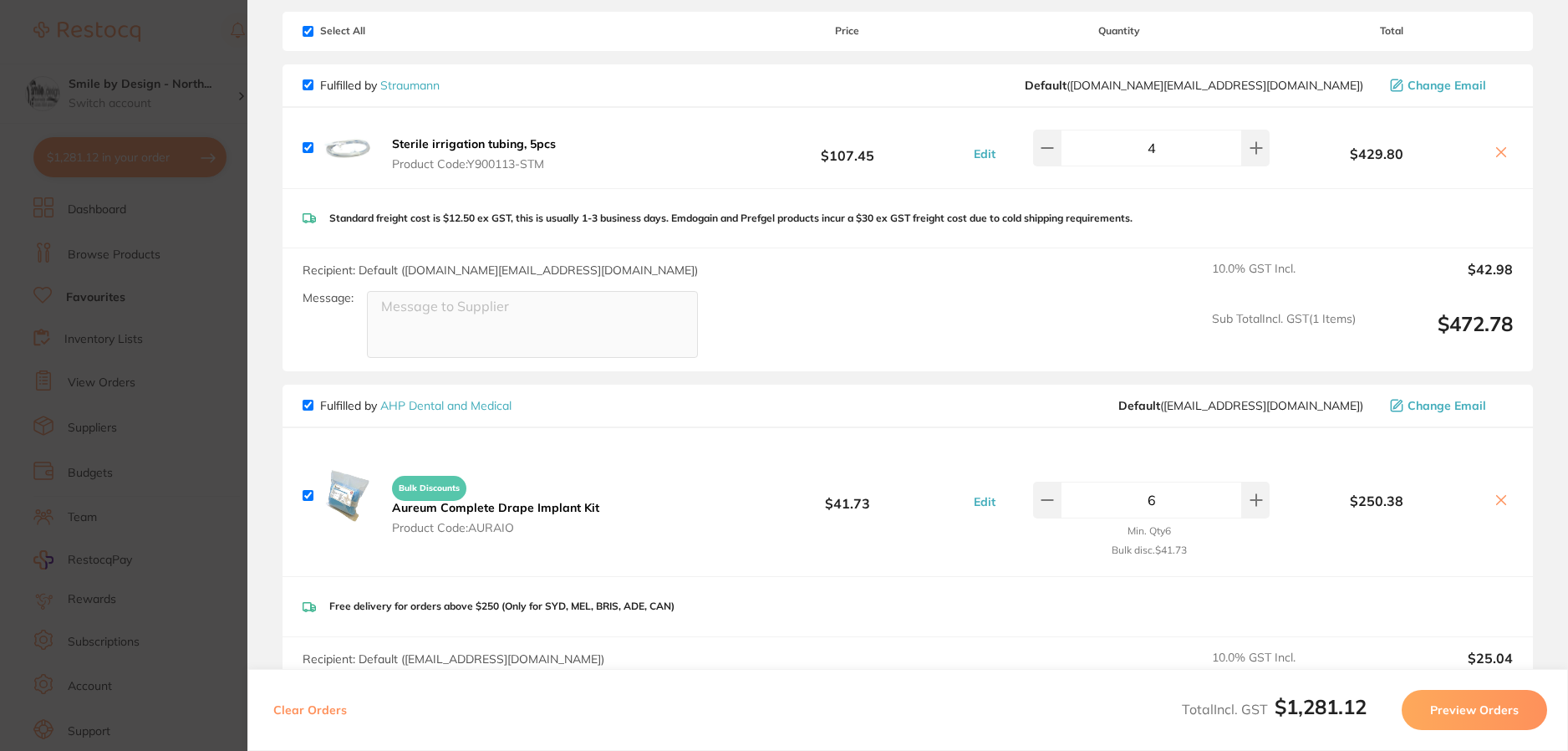
scroll to position [0, 0]
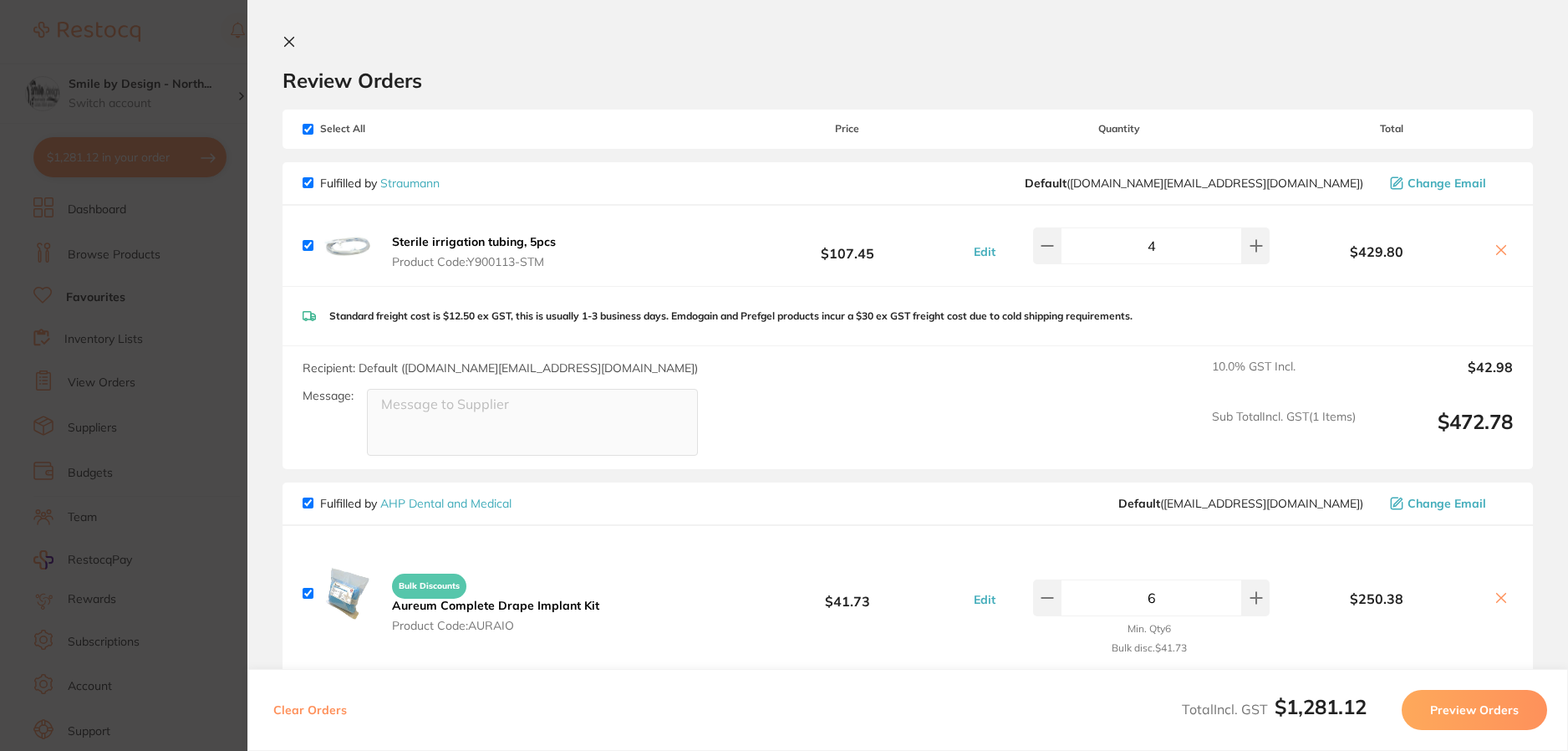
click at [188, 39] on section "Update RRP Set your pre negotiated price for this item. Item Agreed RRP (excl. …" at bounding box center [784, 375] width 1568 height 751
